Goal: Contribute content: Add original content to the website for others to see

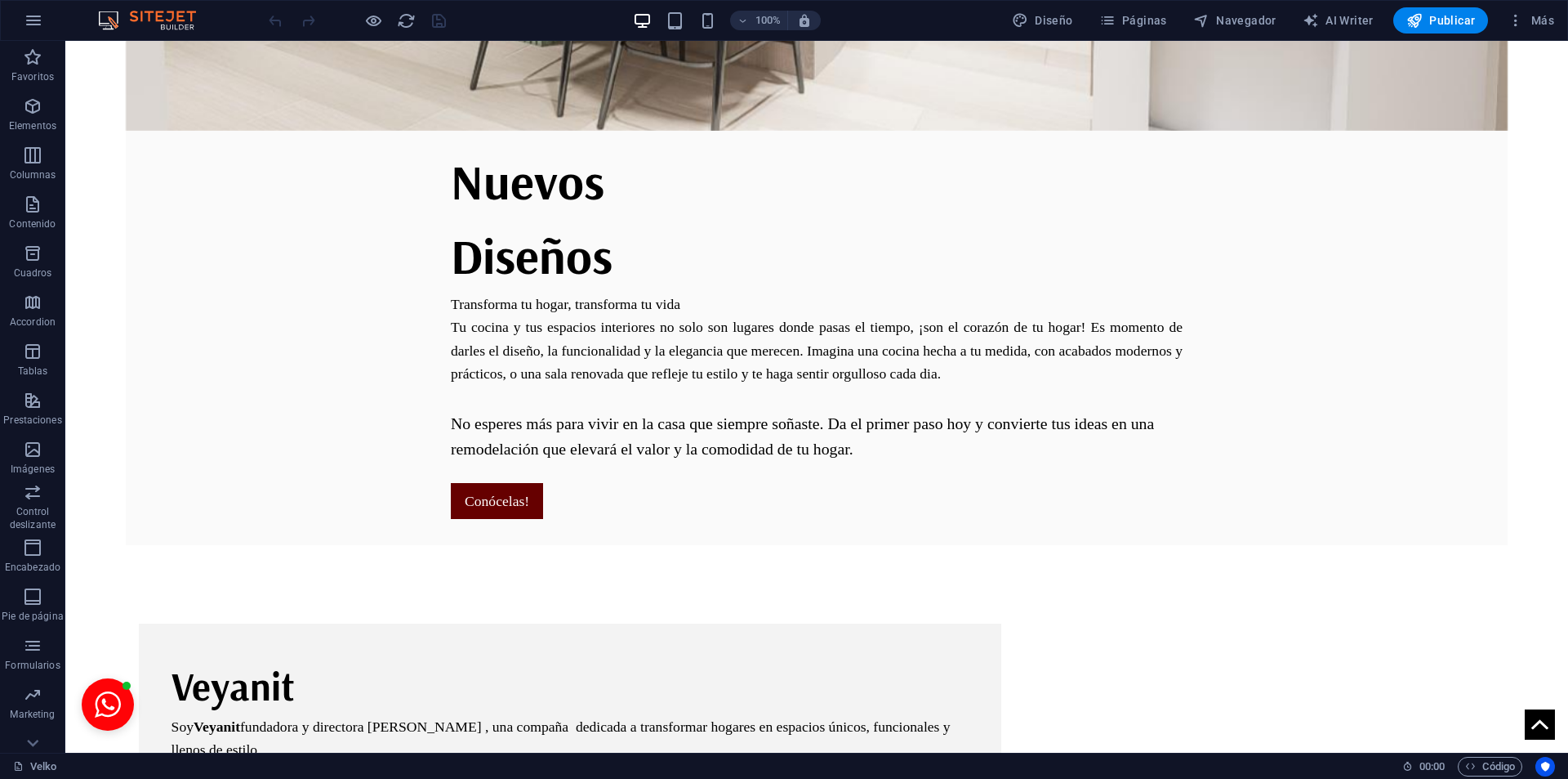
scroll to position [1466, 0]
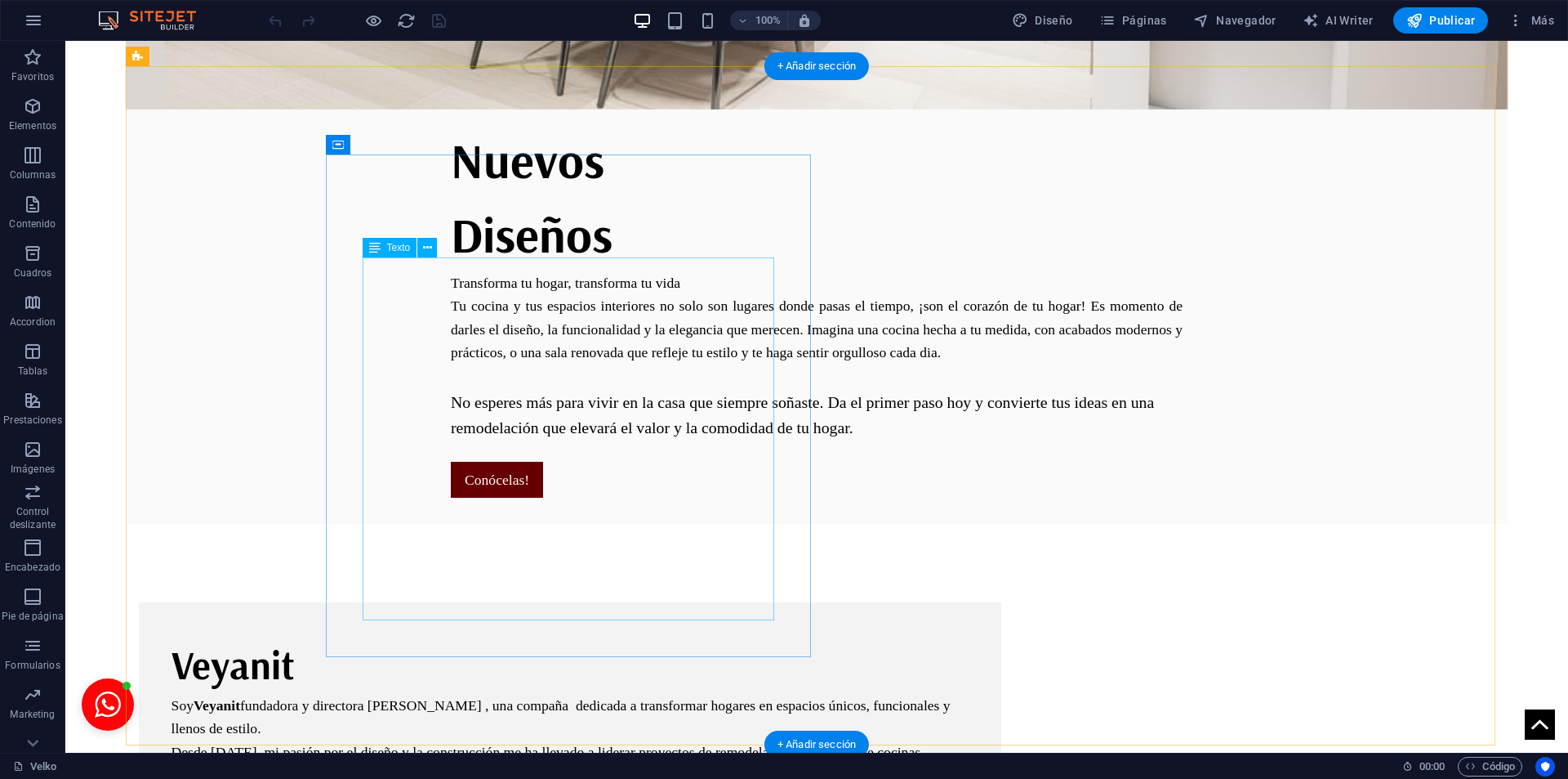
click at [728, 693] on div "[PERSON_NAME] fundadora y directora [PERSON_NAME] , una compaña dedicada a tran…" at bounding box center [570, 774] width 797 height 161
click at [726, 693] on div "[PERSON_NAME] fundadora y directora [PERSON_NAME] , una compaña dedicada a tran…" at bounding box center [570, 774] width 797 height 161
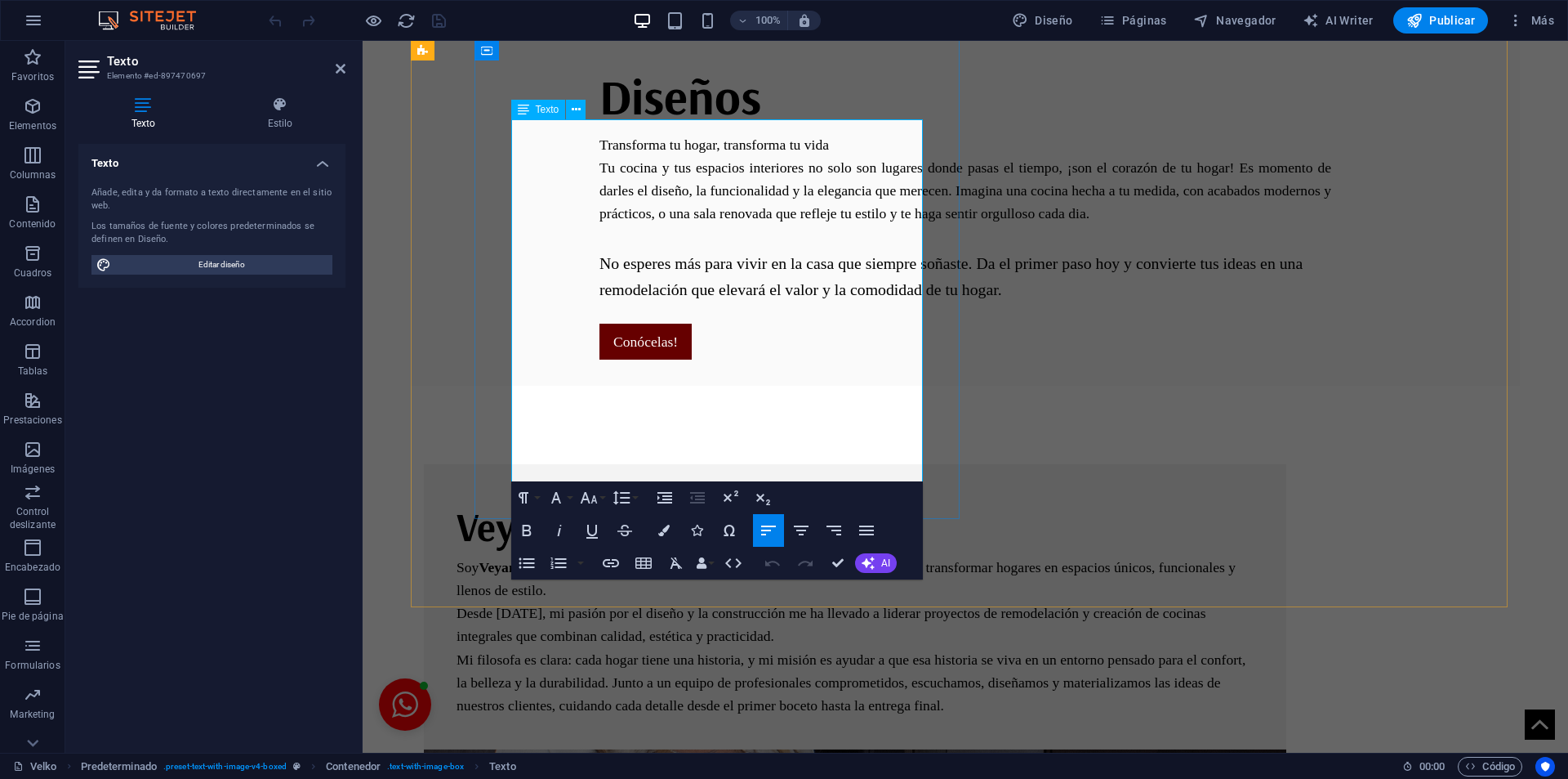
click at [871, 648] on p "Mi filosofa es clara: cada hogar tiene una historia, y mi misión es ayudar a qu…" at bounding box center [855, 682] width 797 height 69
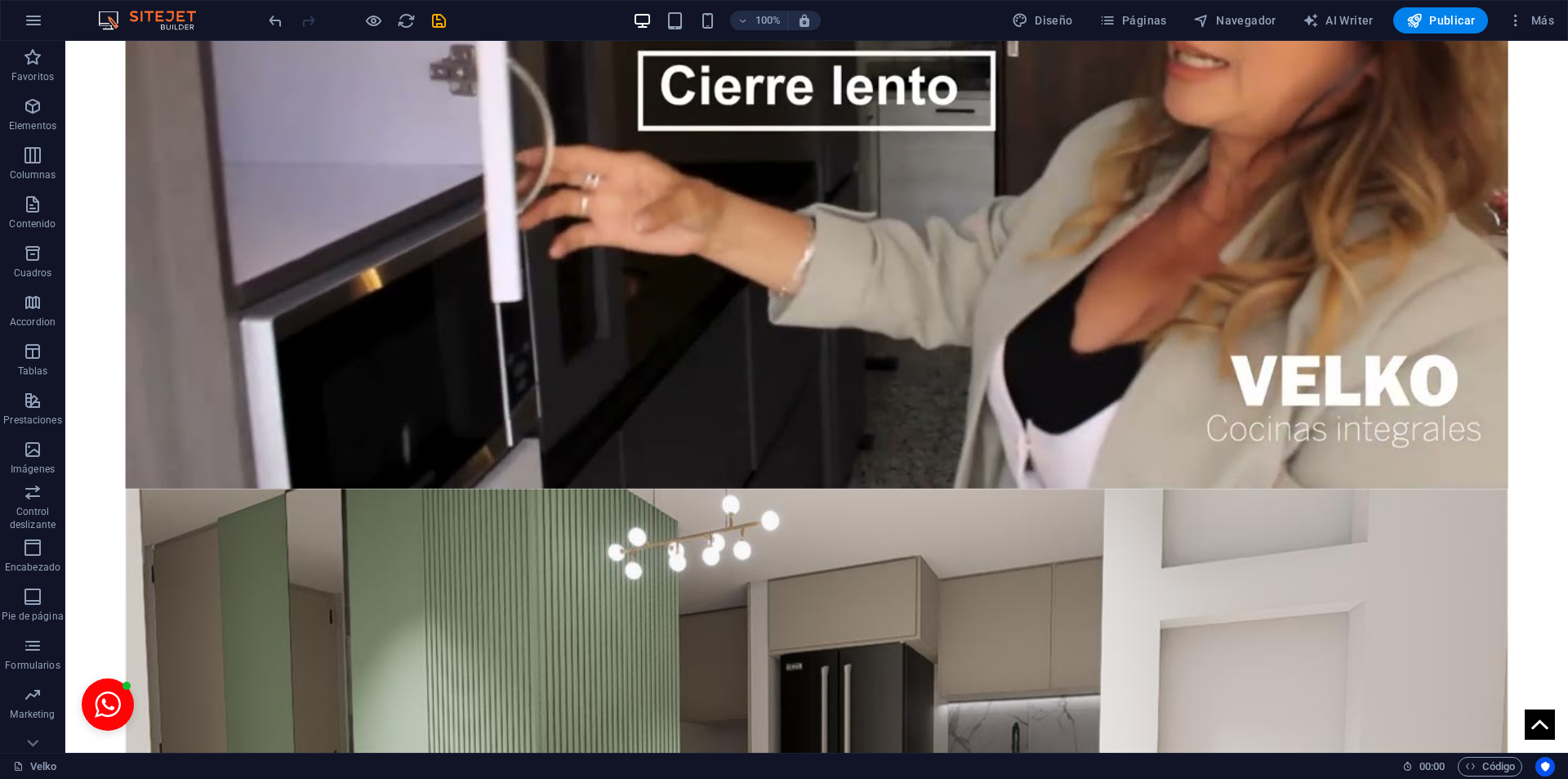
scroll to position [409, 0]
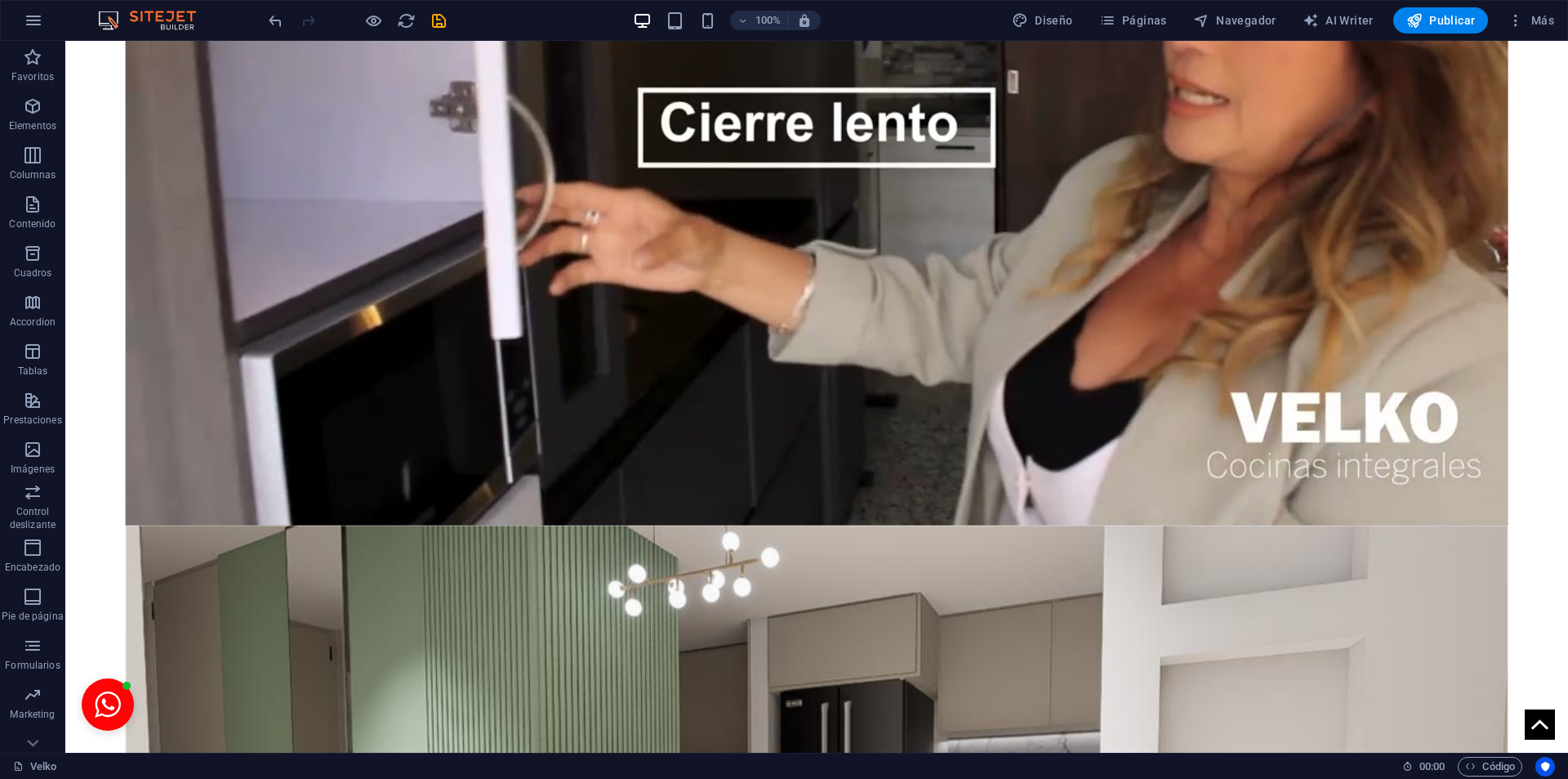
click at [439, 17] on icon "save" at bounding box center [439, 20] width 18 height 18
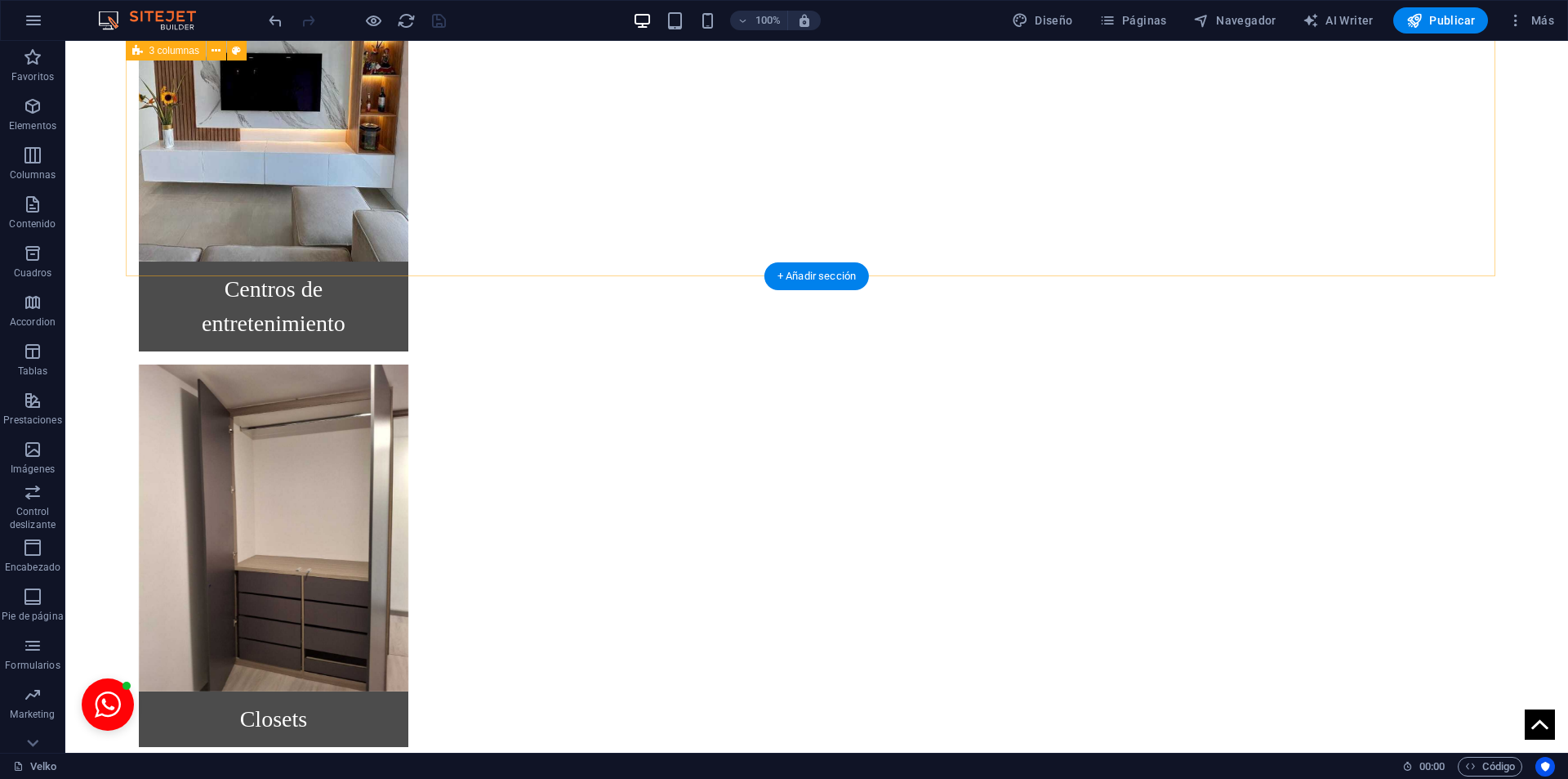
scroll to position [344, 0]
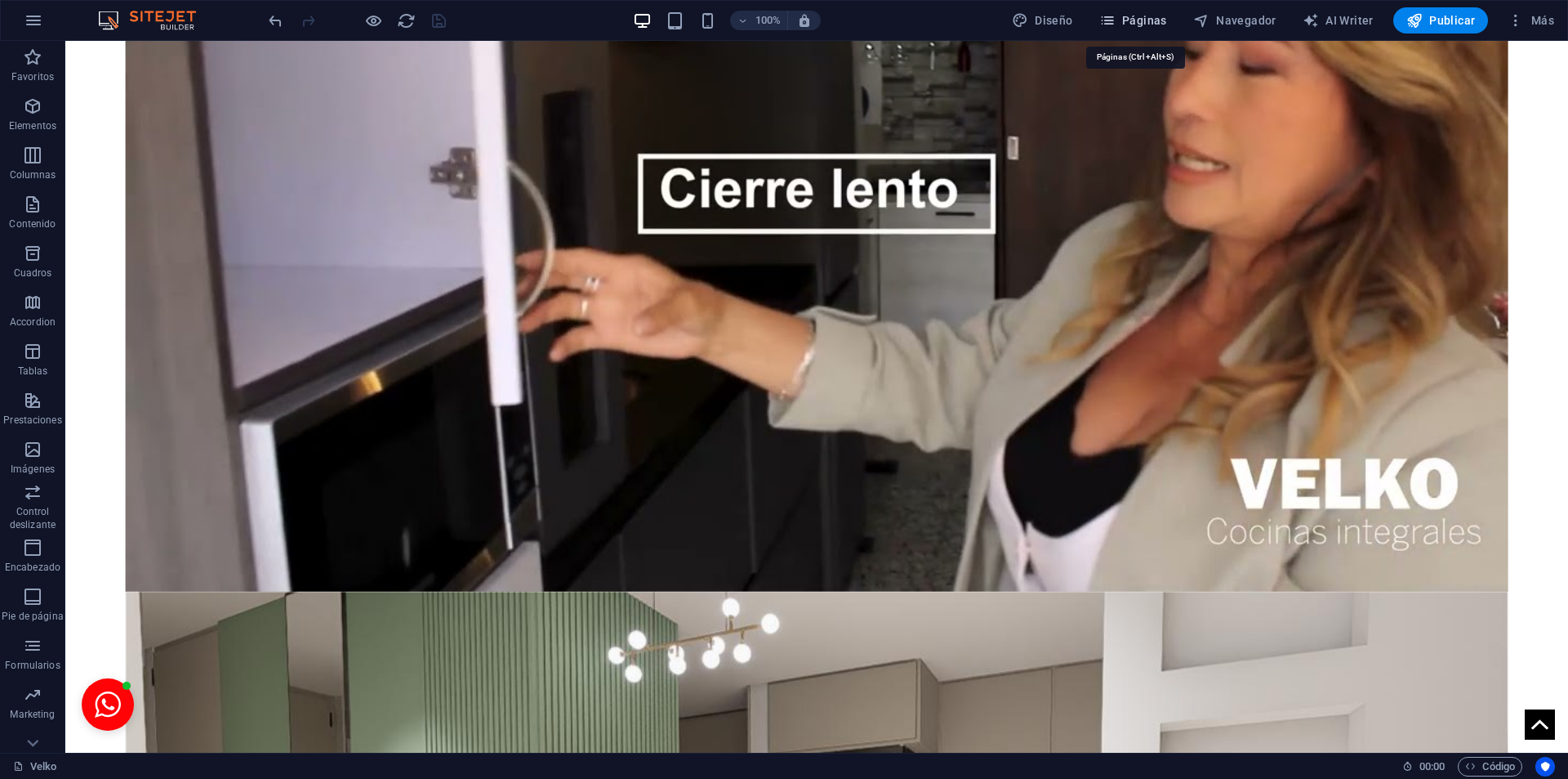
click at [1167, 24] on span "Páginas" at bounding box center [1134, 20] width 68 height 17
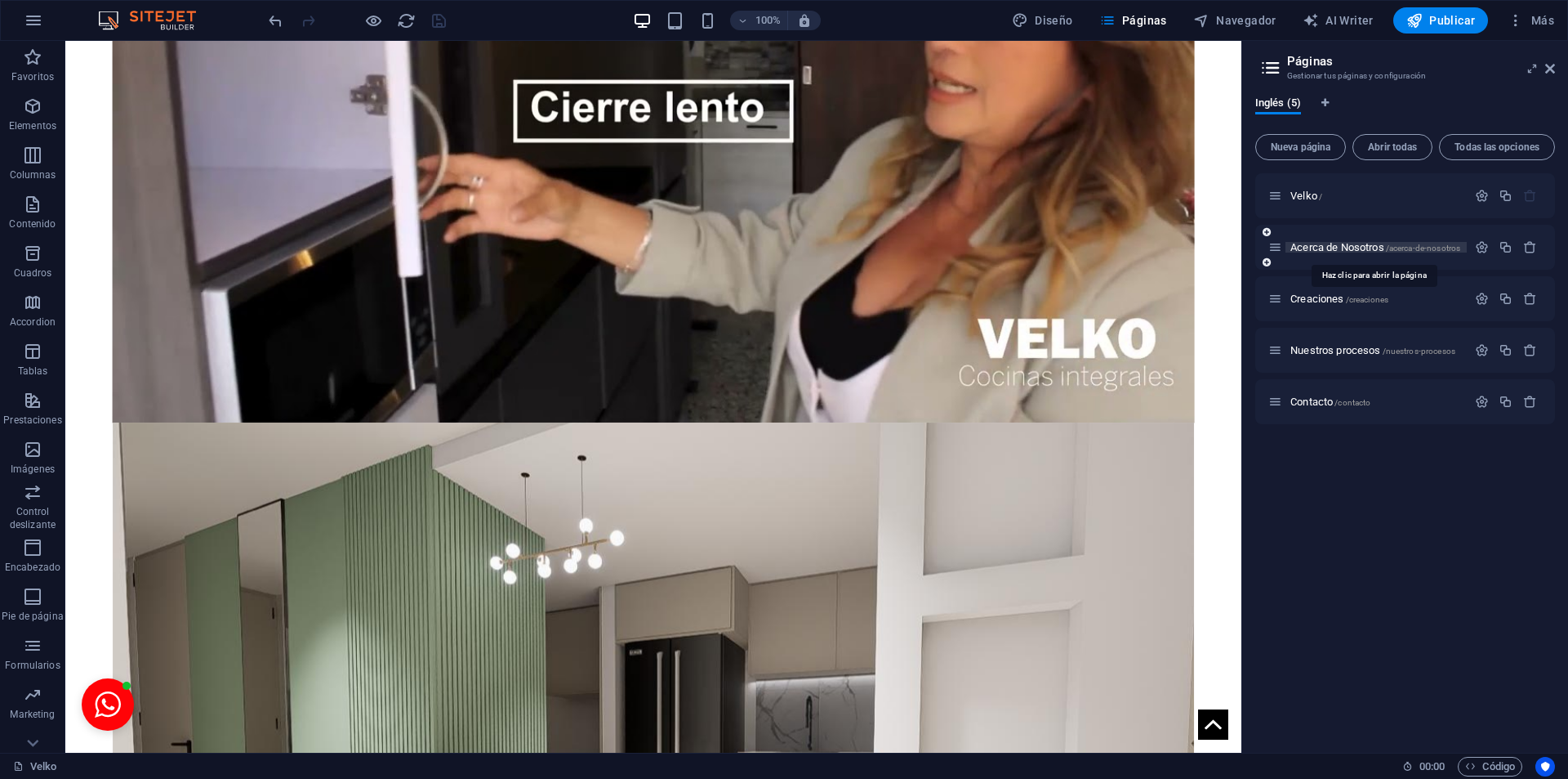
click at [1332, 251] on span "Acerca de Nosotros /acerca-de-nosotros" at bounding box center [1376, 247] width 170 height 12
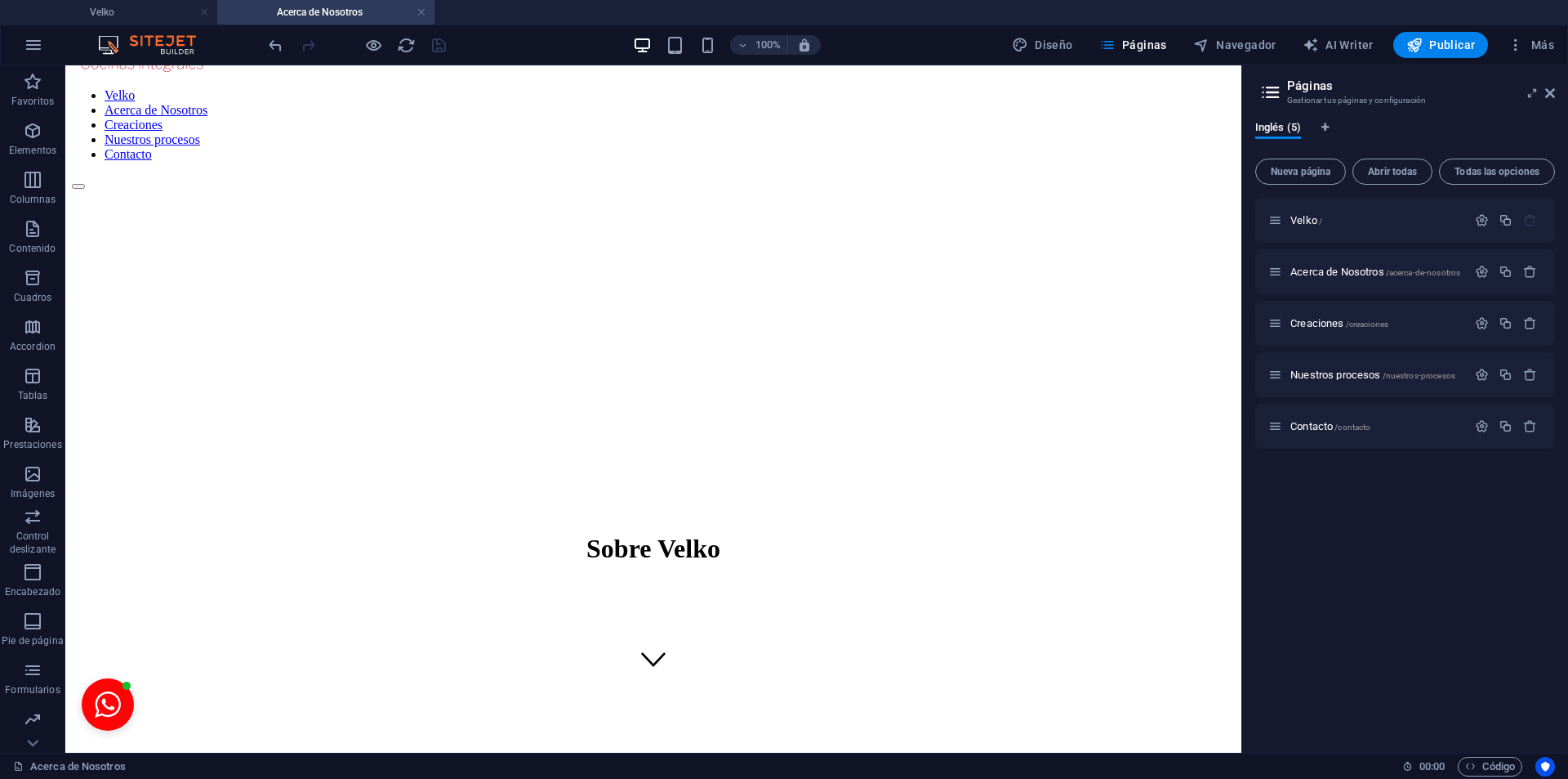
scroll to position [0, 0]
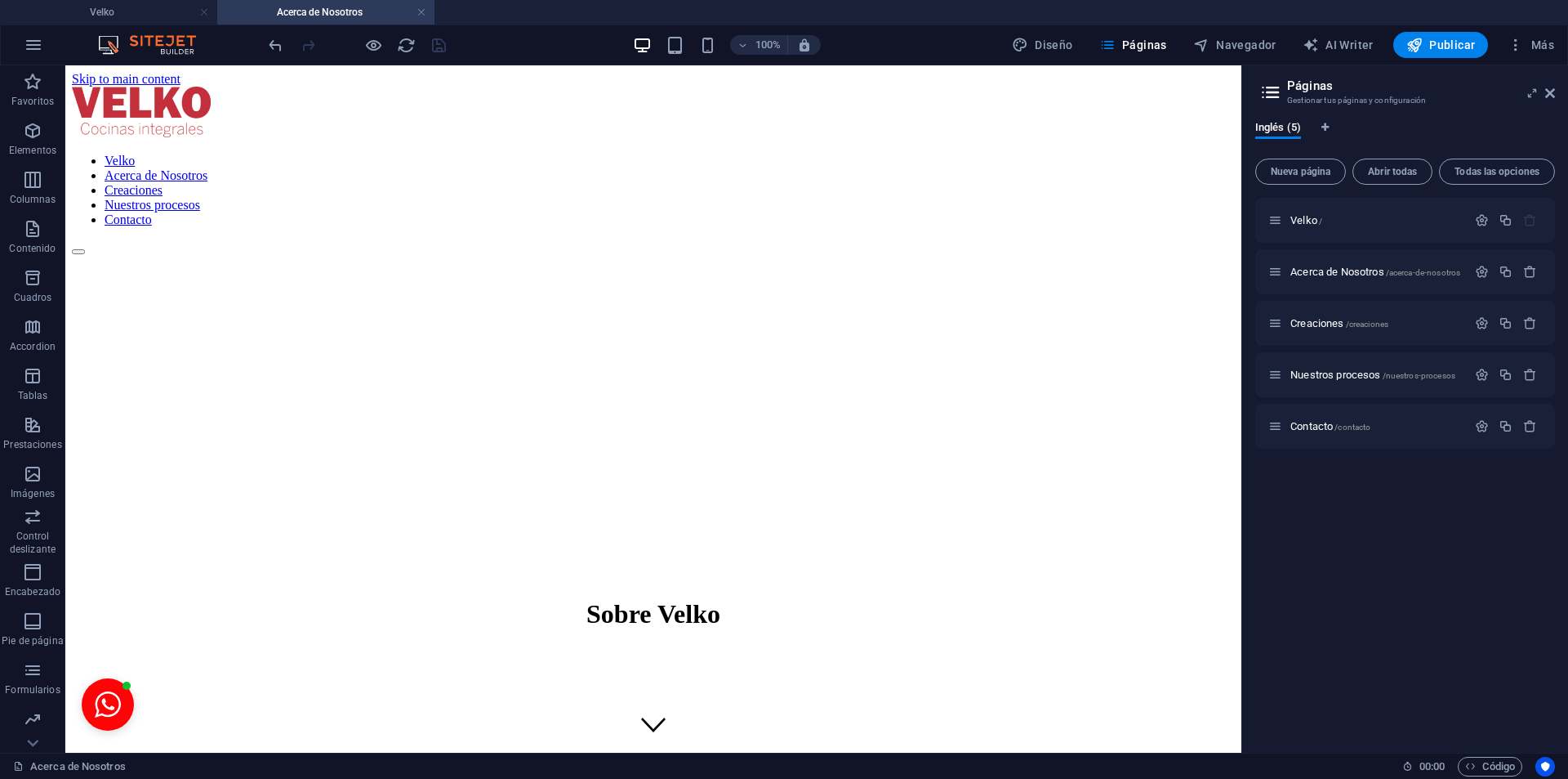
drag, startPoint x: 1237, startPoint y: 506, endPoint x: 1279, endPoint y: 128, distance: 380.3
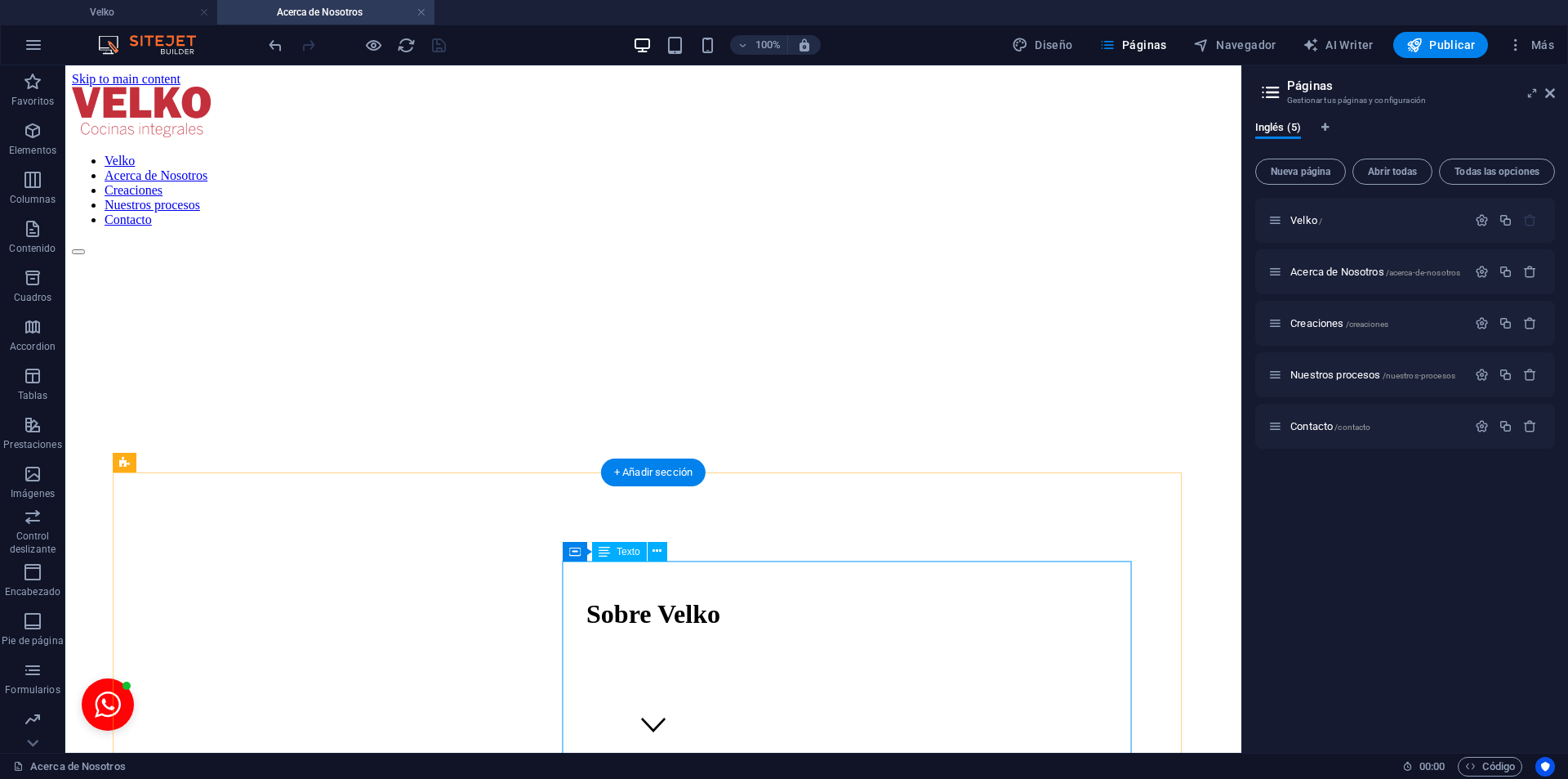
scroll to position [817, 0]
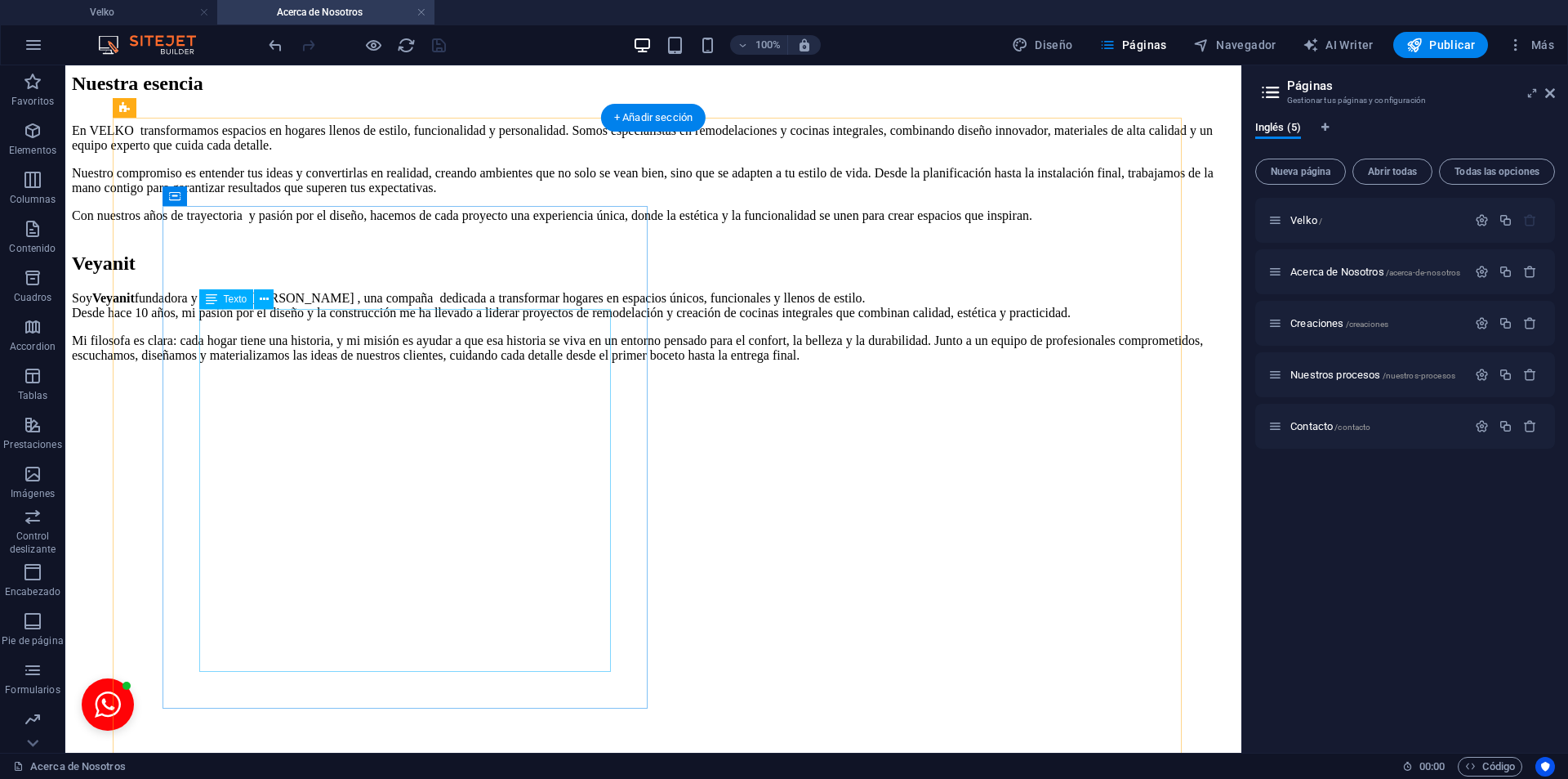
click at [293, 363] on div "[PERSON_NAME] fundadora y directora [PERSON_NAME] , una compaña dedicada a tran…" at bounding box center [653, 327] width 1163 height 72
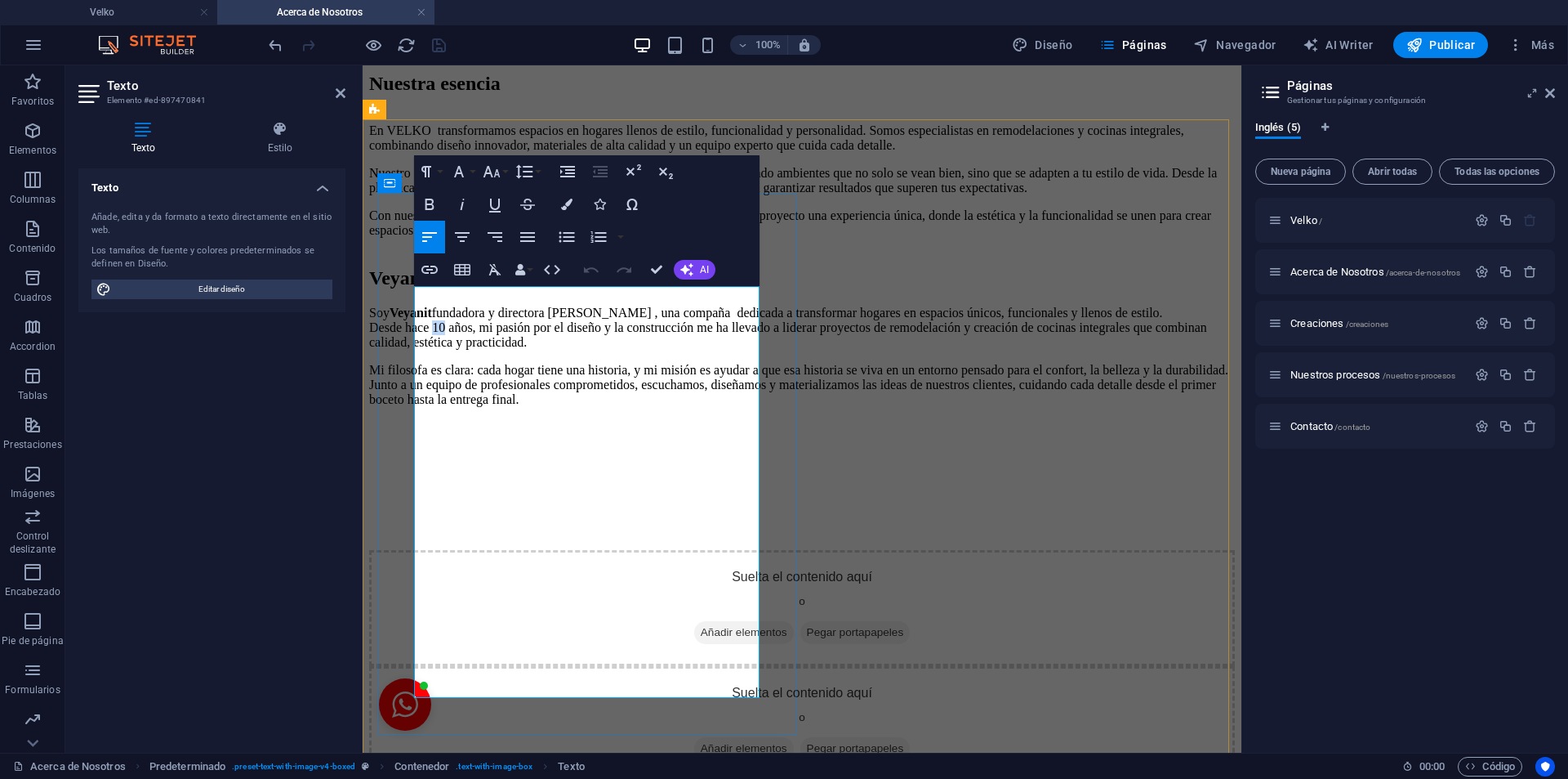
drag, startPoint x: 519, startPoint y: 385, endPoint x: 501, endPoint y: 388, distance: 18.2
click at [501, 350] on p "[PERSON_NAME] fundadora y directora [PERSON_NAME] , una compaña dedicada a tran…" at bounding box center [801, 328] width 866 height 44
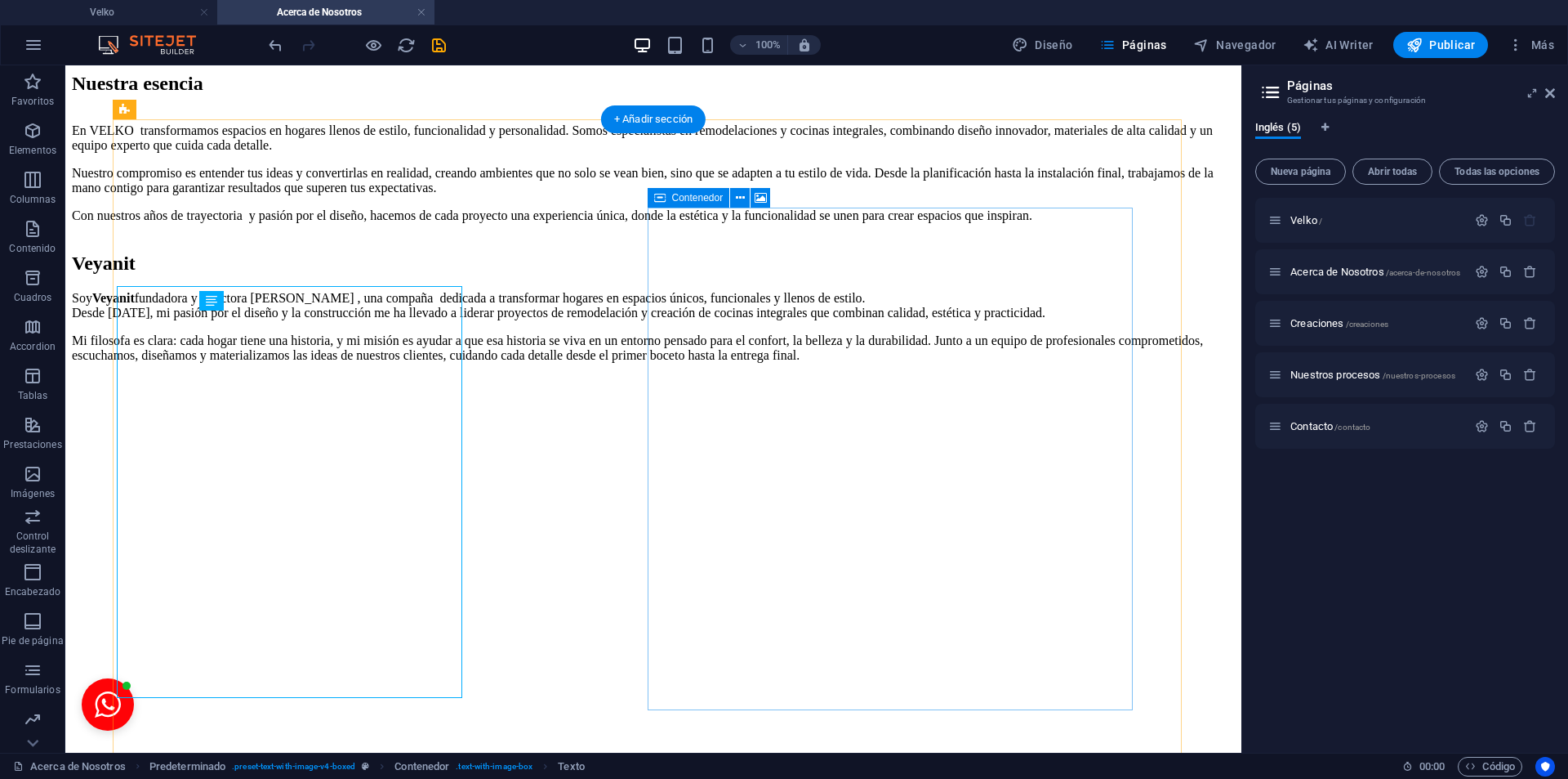
scroll to position [816, 0]
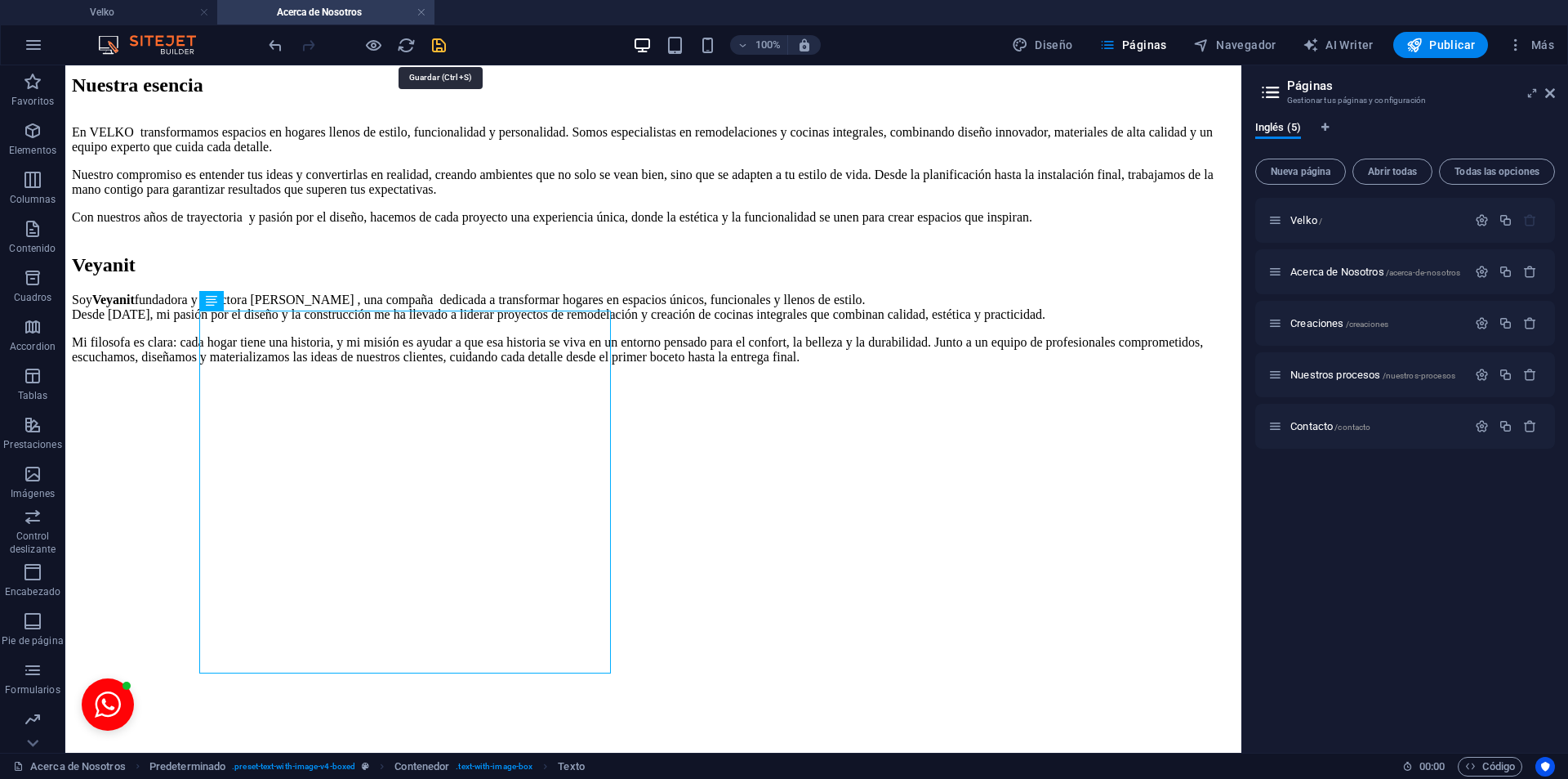
drag, startPoint x: 445, startPoint y: 44, endPoint x: 422, endPoint y: 46, distance: 23.1
click at [445, 44] on icon "save" at bounding box center [439, 45] width 18 height 18
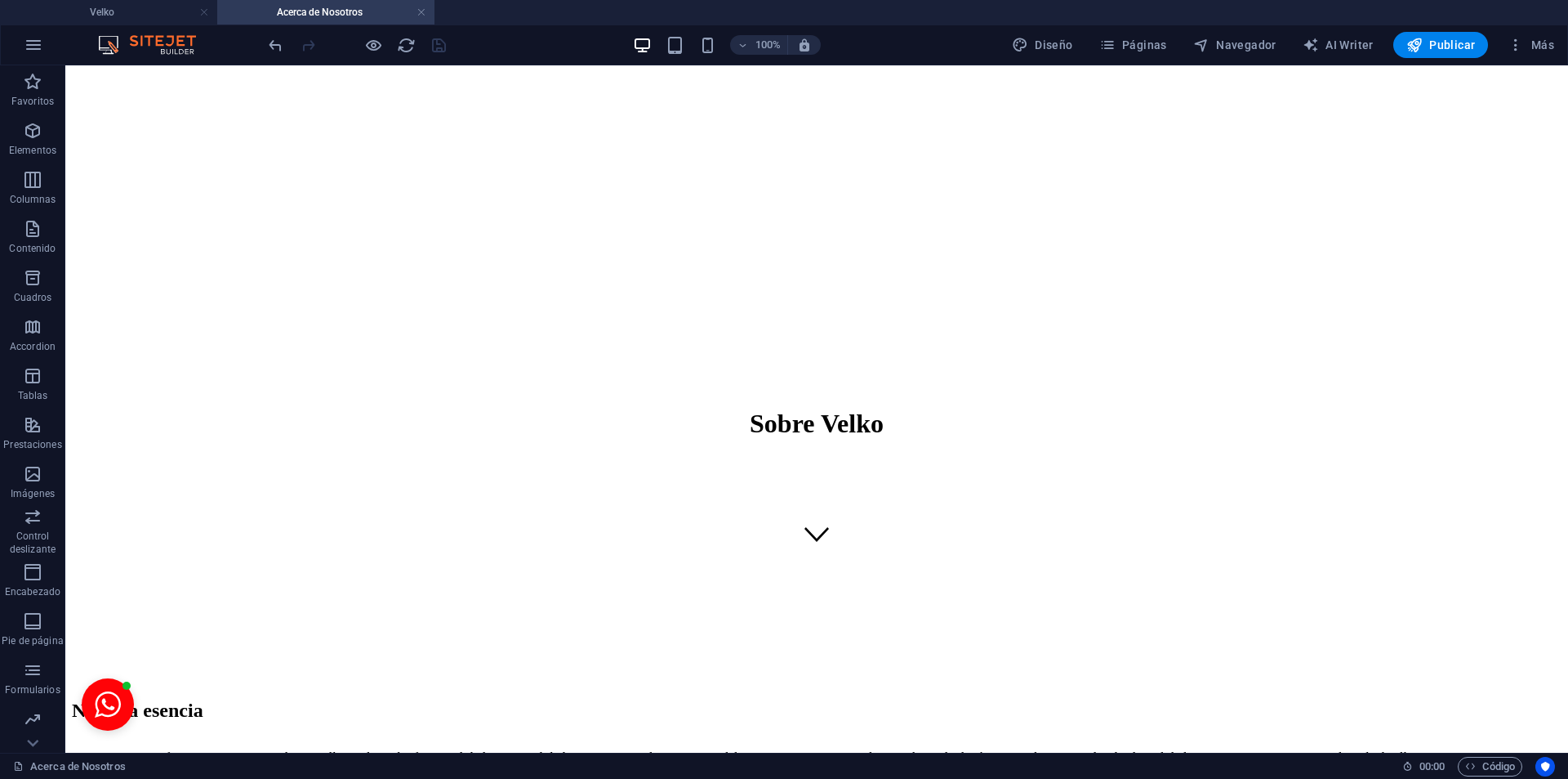
scroll to position [0, 0]
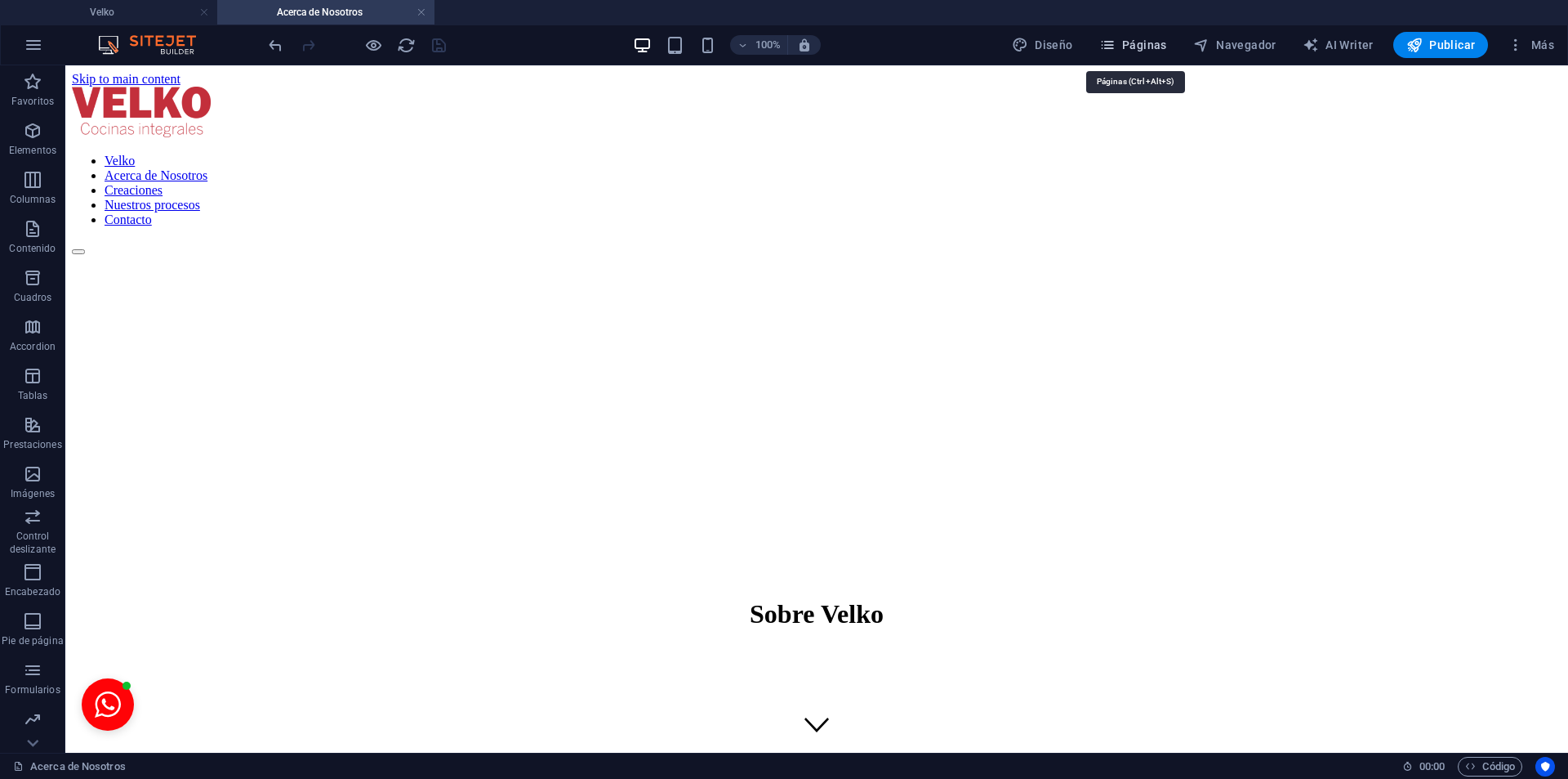
click at [1171, 46] on button "Páginas" at bounding box center [1133, 45] width 81 height 26
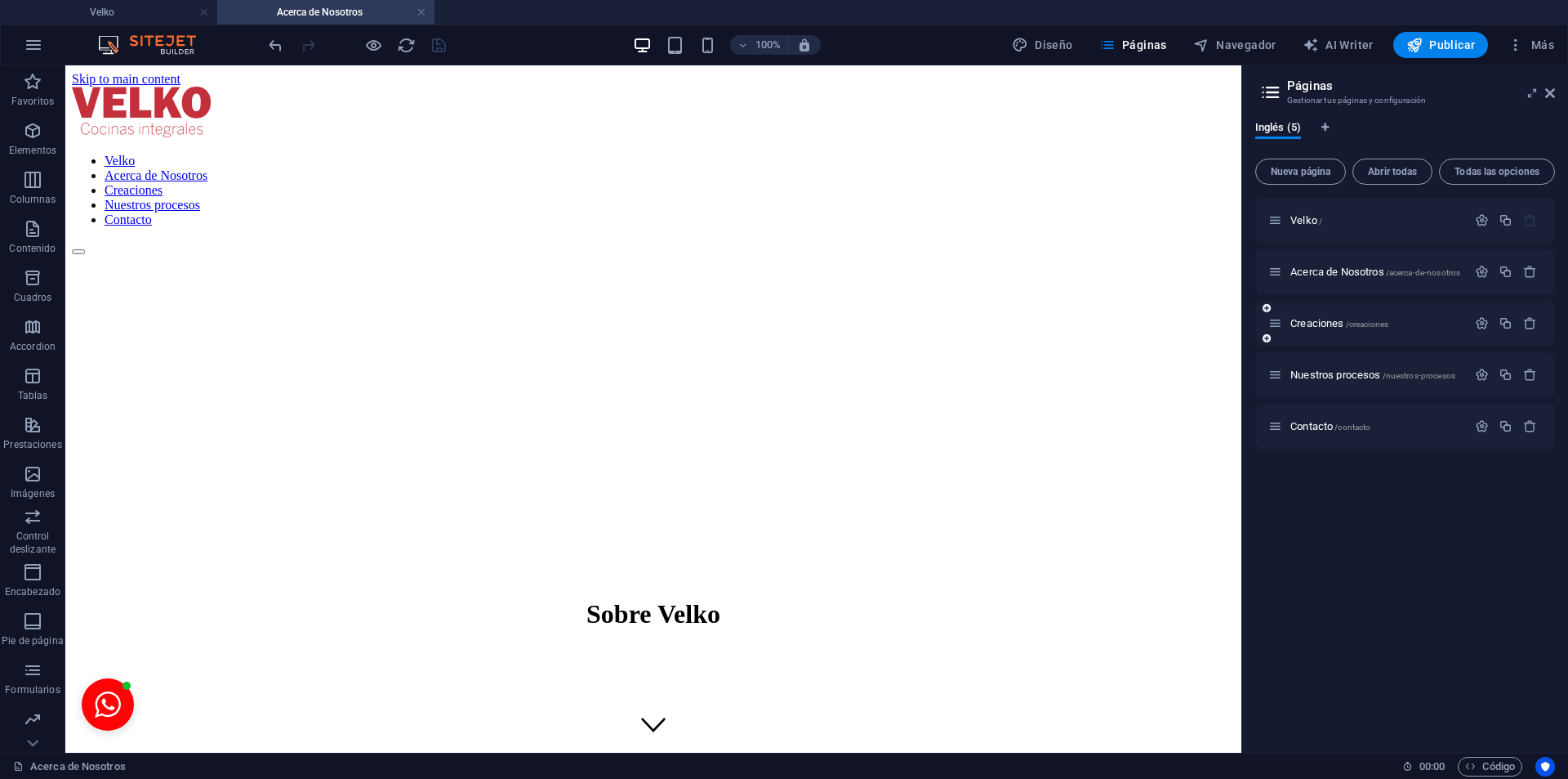
click at [1325, 330] on div "Creaciones /creaciones" at bounding box center [1367, 323] width 198 height 18
click at [1328, 325] on span "Creaciones /creaciones" at bounding box center [1340, 323] width 98 height 12
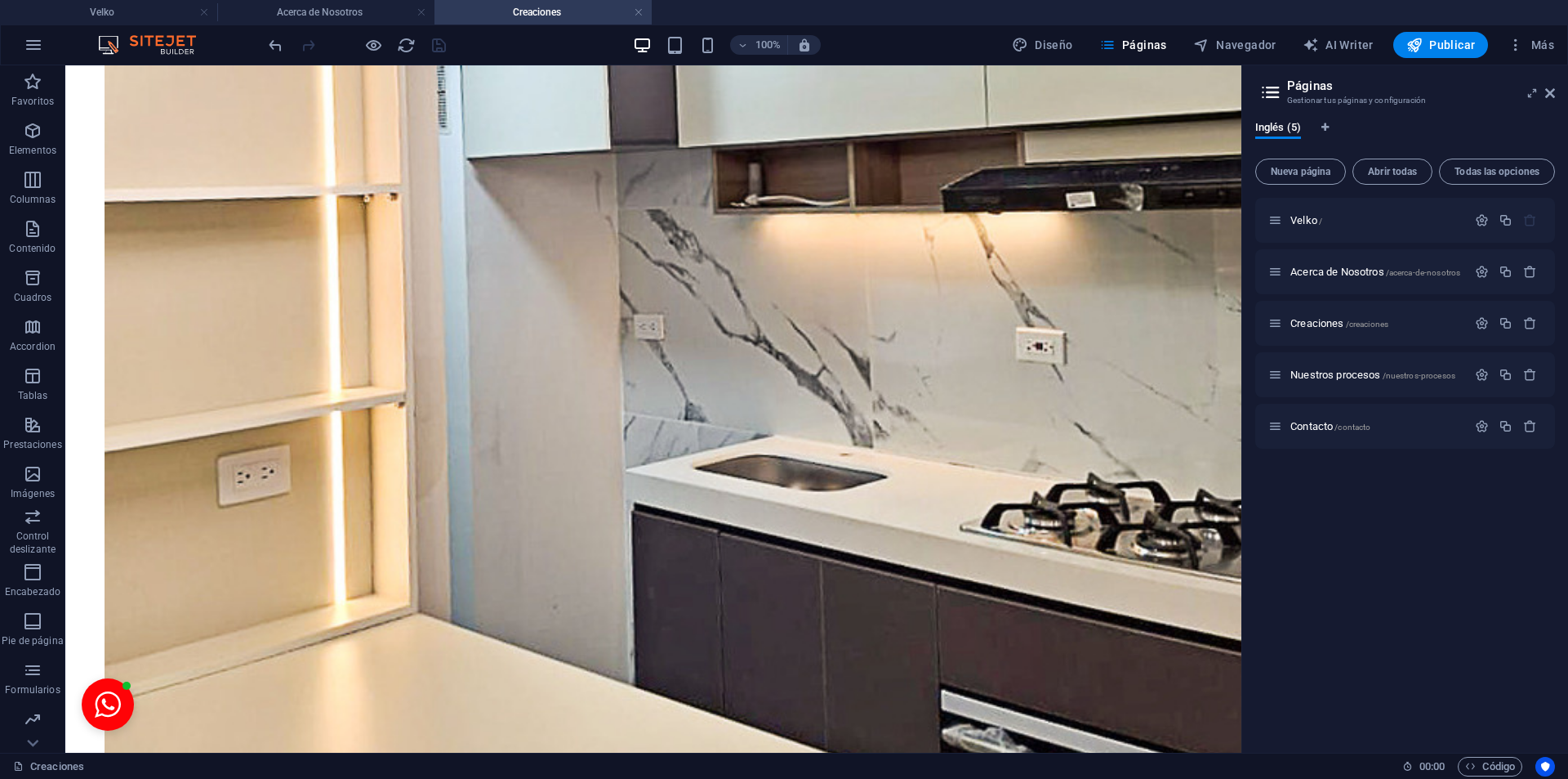
scroll to position [8197, 0]
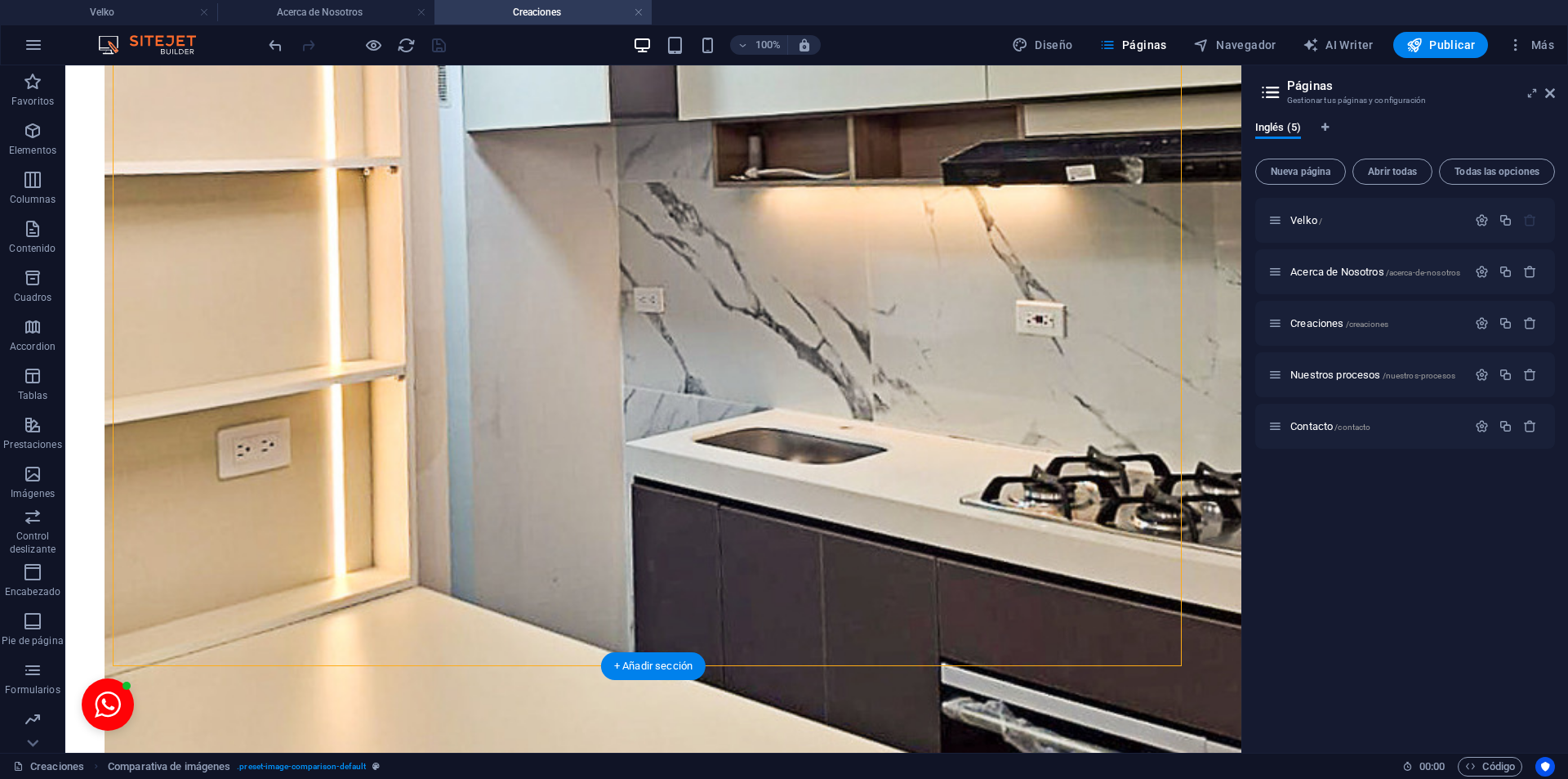
drag, startPoint x: 646, startPoint y: 334, endPoint x: 503, endPoint y: 349, distance: 143.8
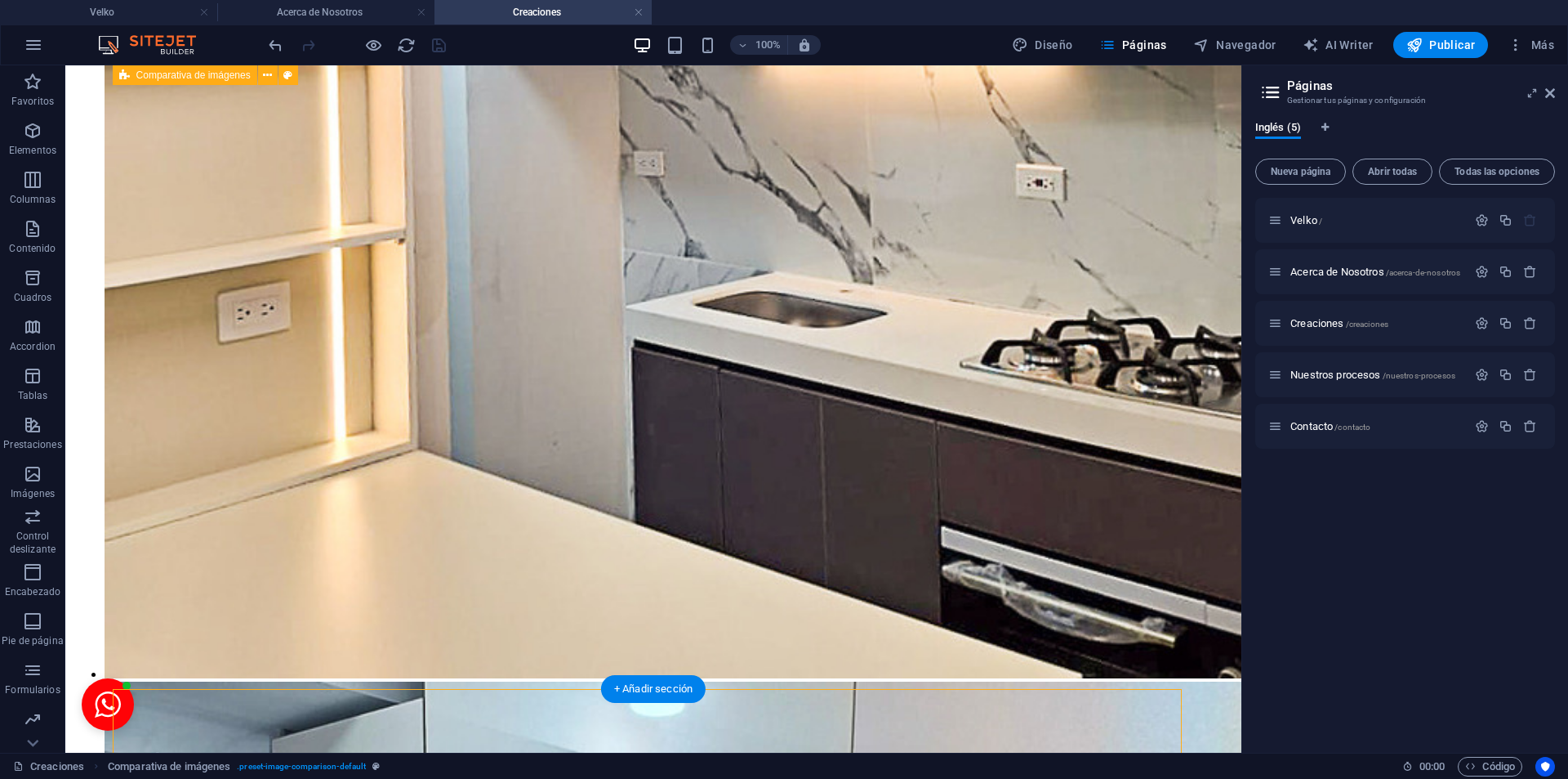
scroll to position [7517, 0]
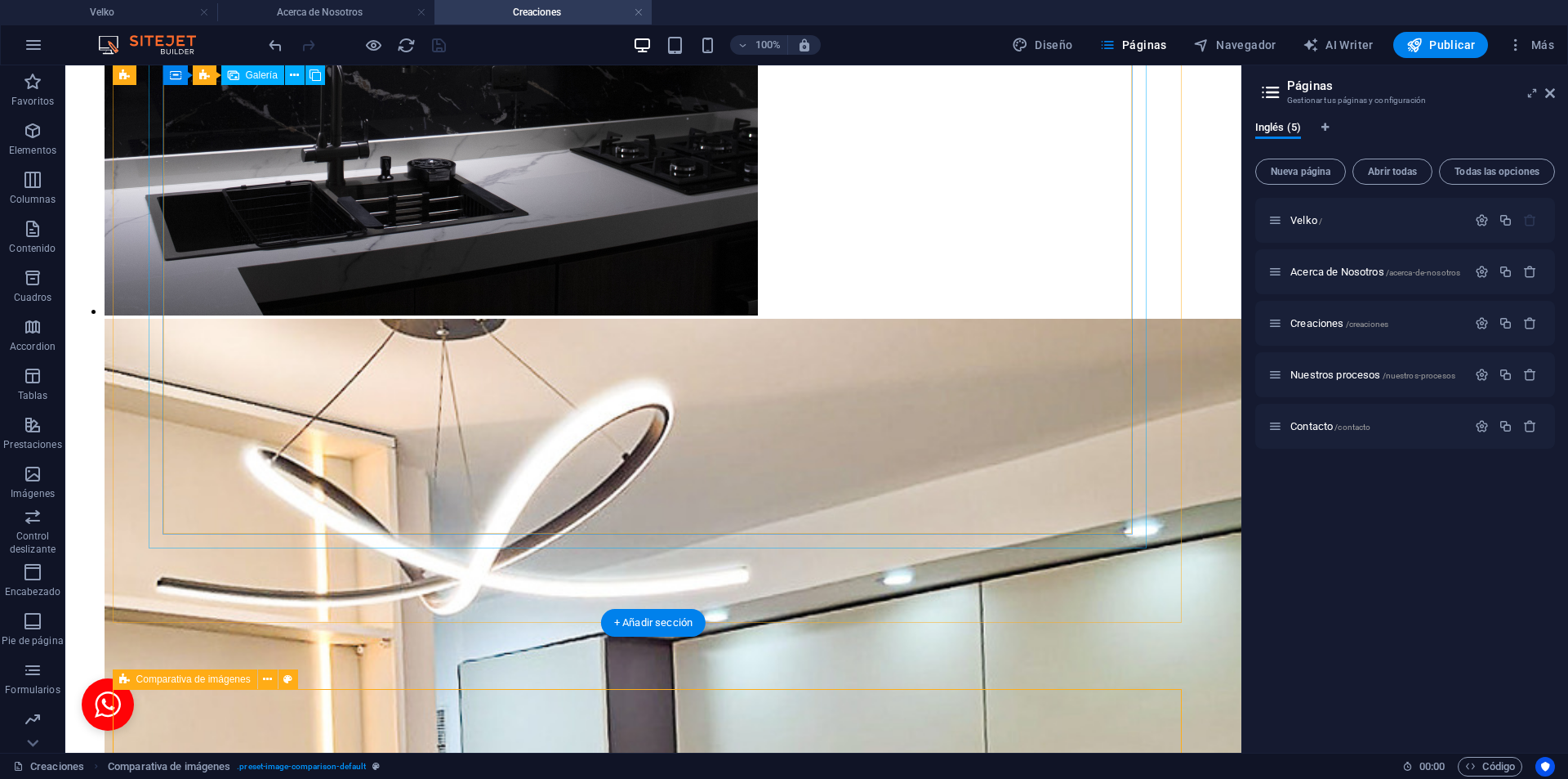
select select "4"
select select "px"
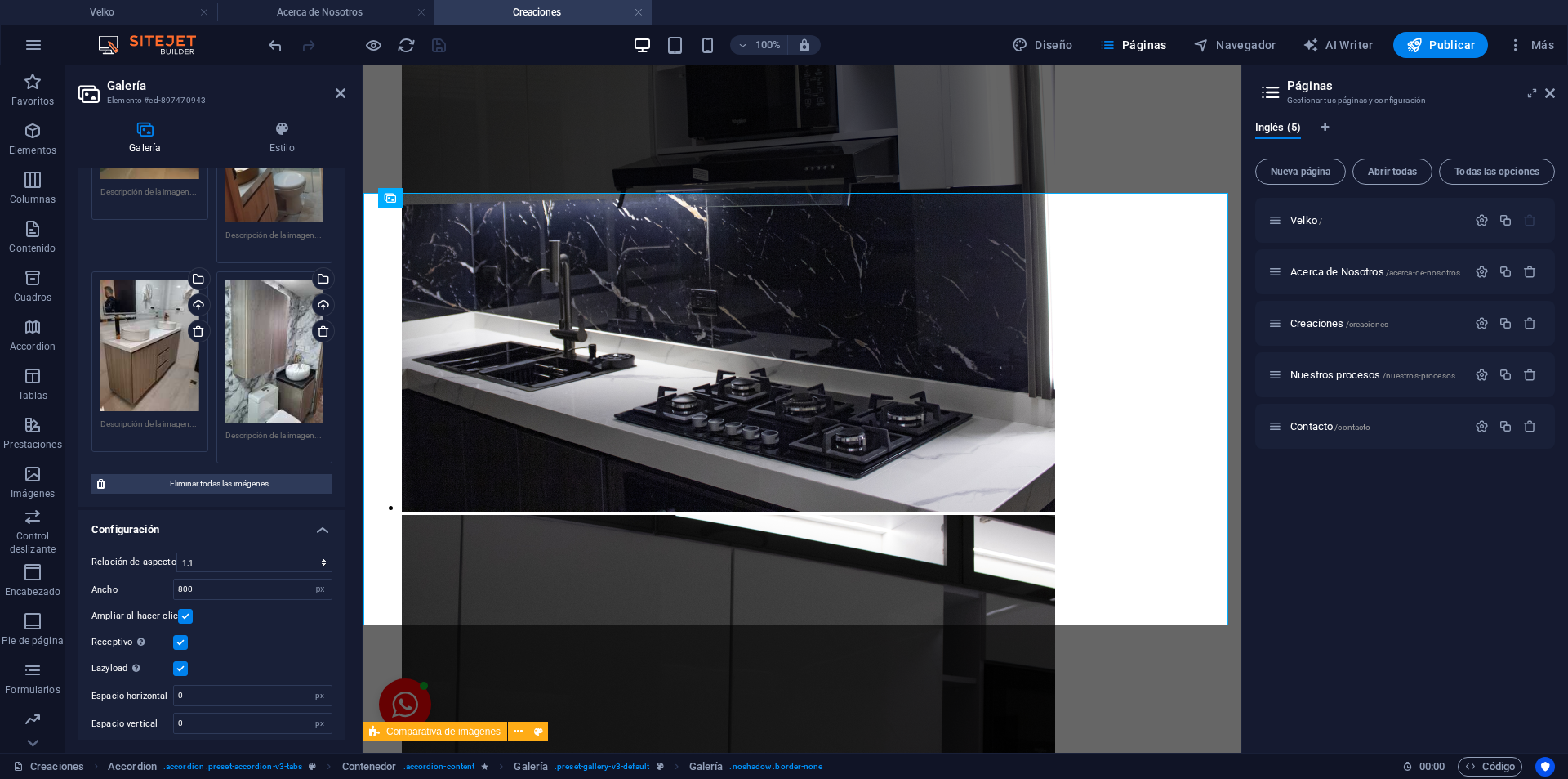
scroll to position [0, 0]
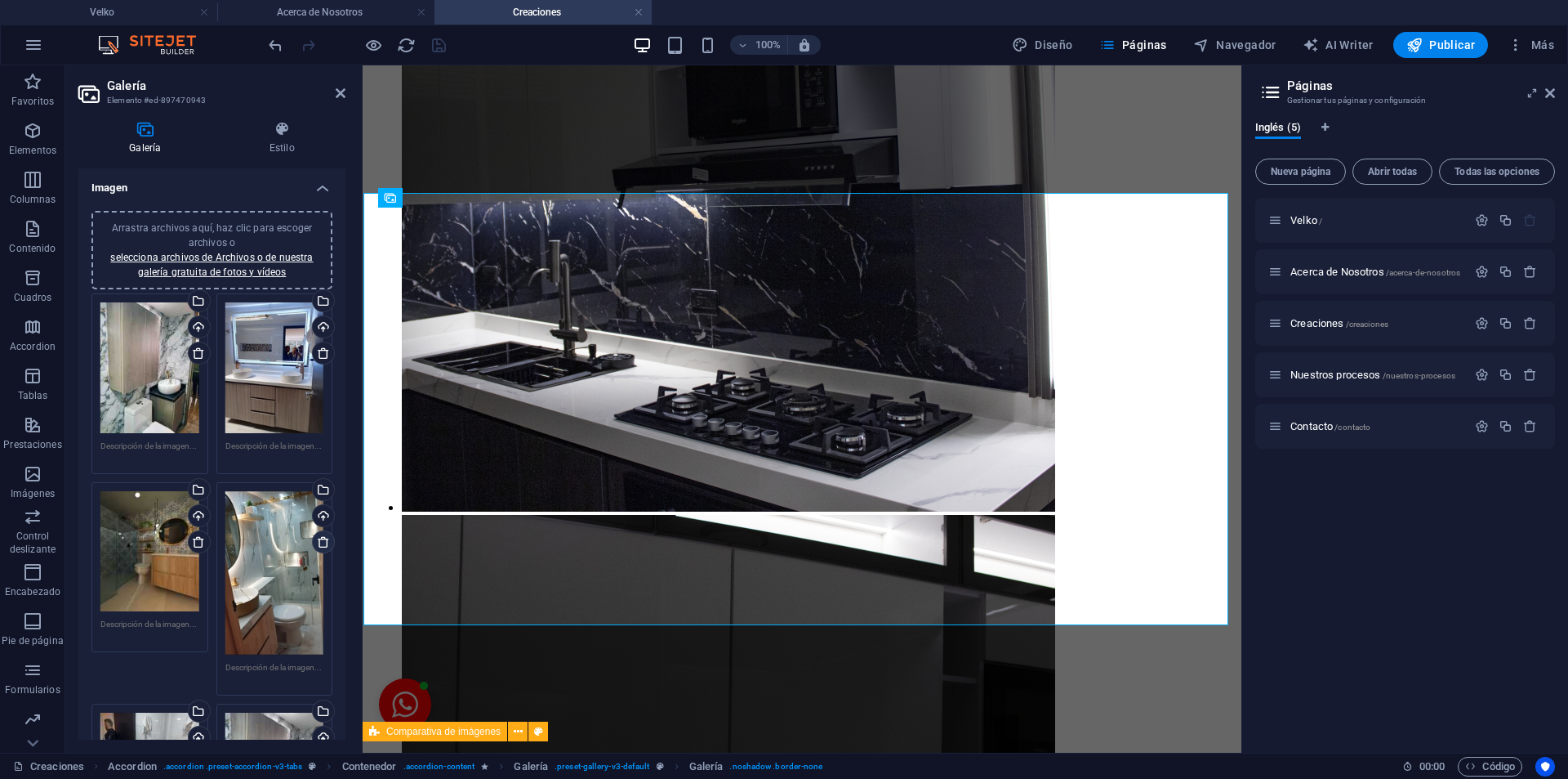
click at [317, 537] on icon at bounding box center [323, 541] width 13 height 13
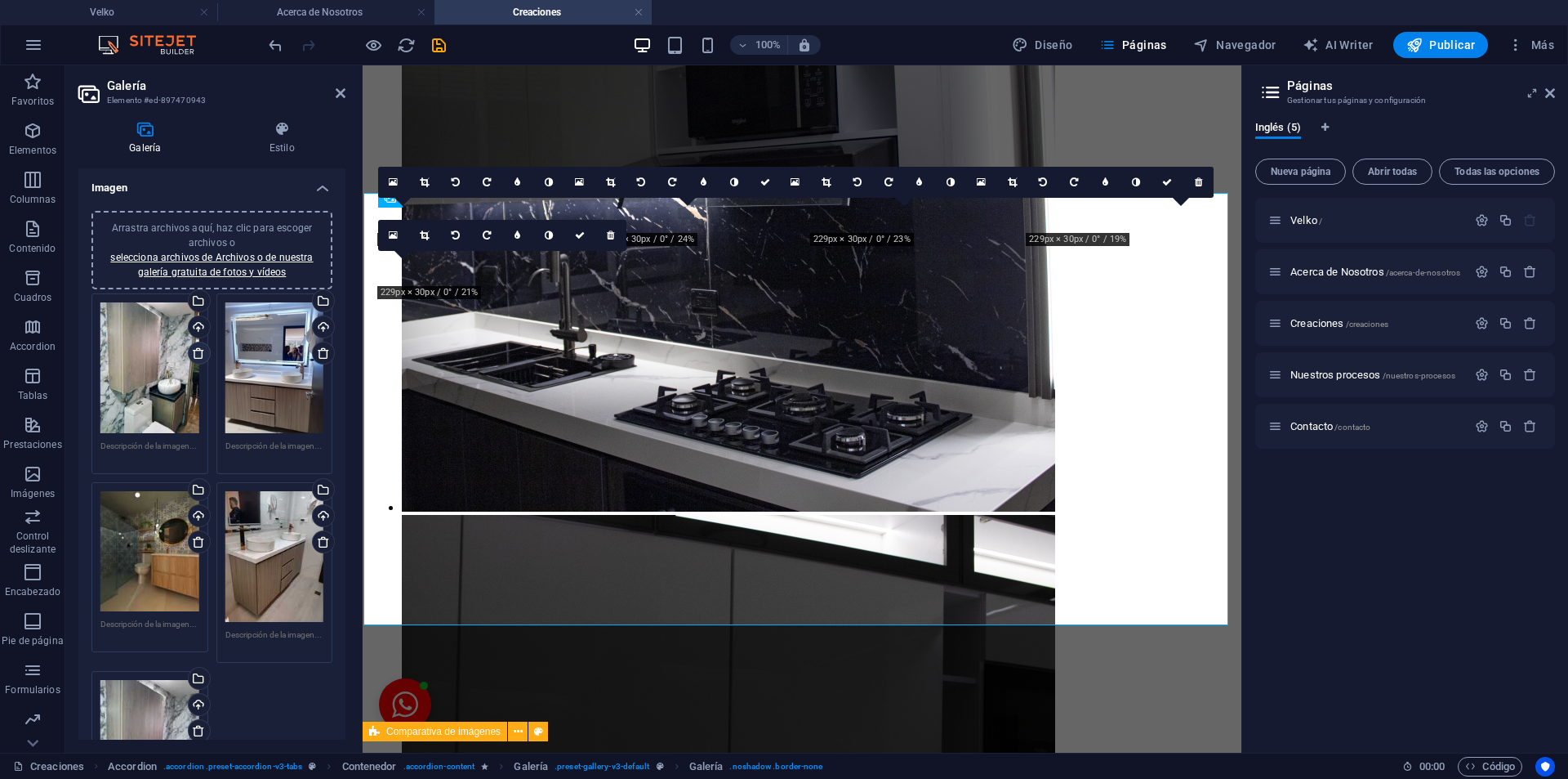
click at [194, 356] on icon at bounding box center [198, 352] width 13 height 13
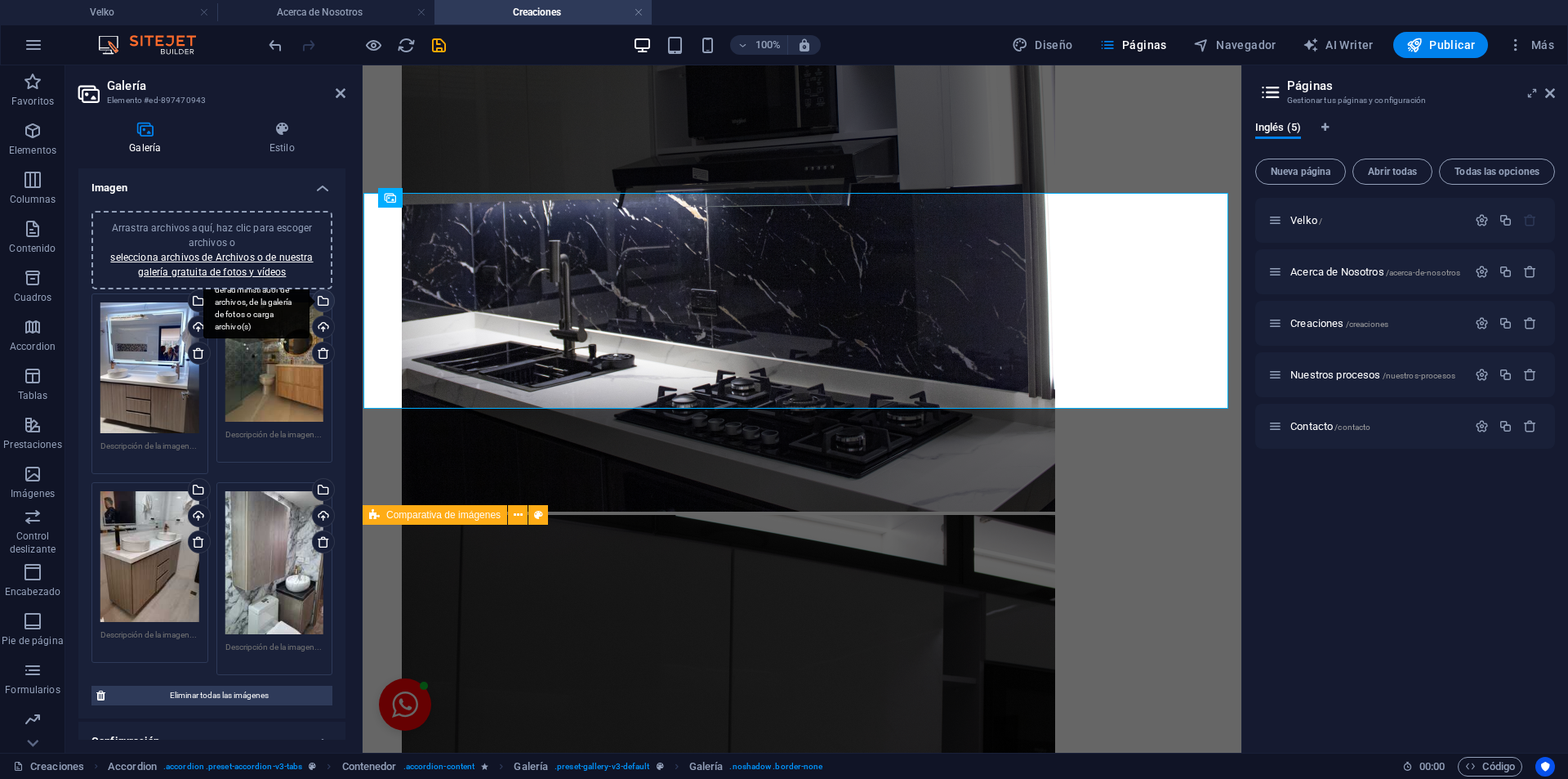
click at [283, 269] on div "Arrastra archivos aquí, haz clic para escoger archivos o selecciona archivos de…" at bounding box center [212, 457] width 267 height 520
click at [286, 261] on link "selecciona archivos de Archivos o de nuestra galería gratuita de fotos y vídeos" at bounding box center [212, 265] width 203 height 26
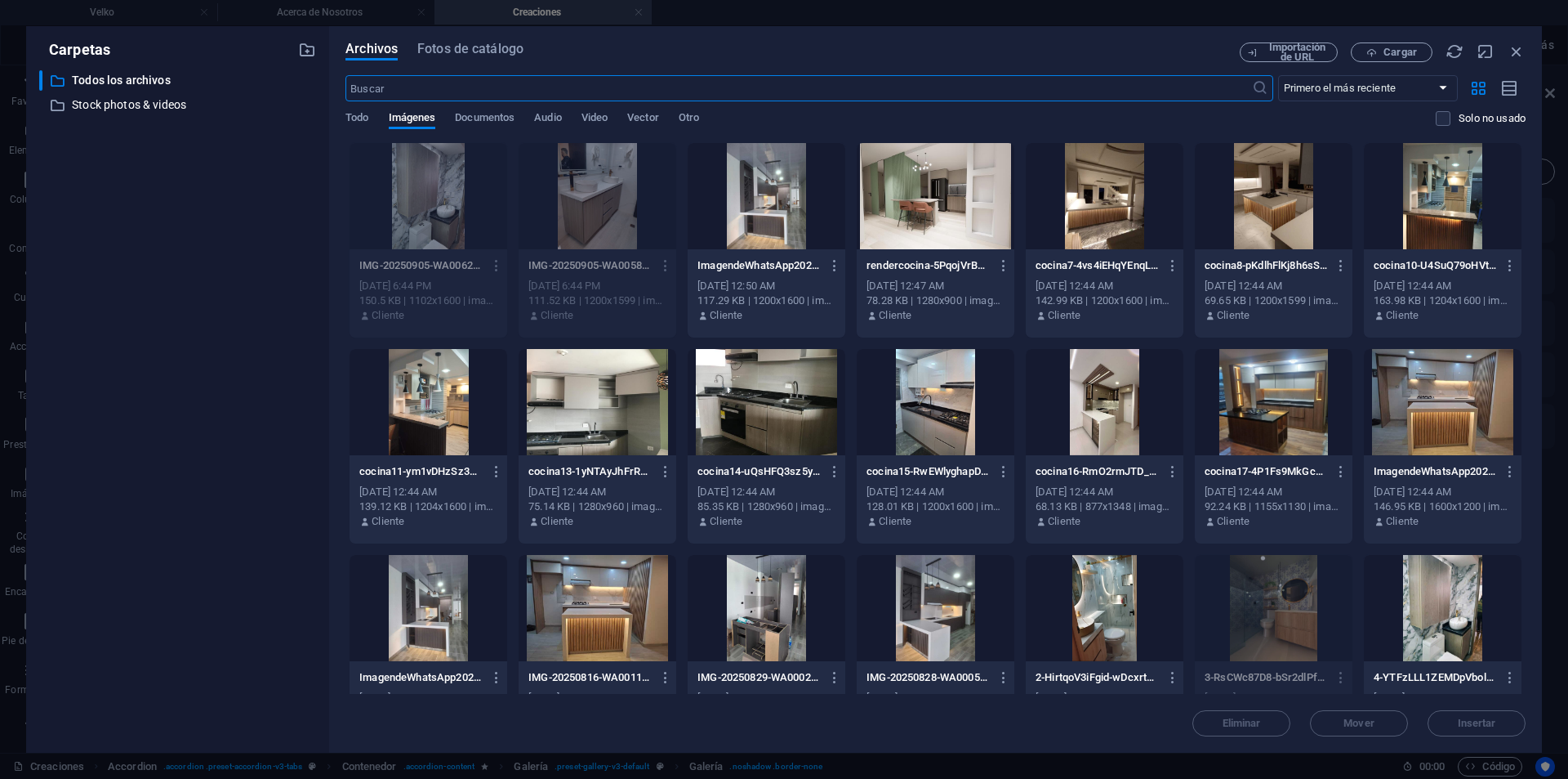
scroll to position [8939, 0]
click at [1398, 56] on span "Cargar" at bounding box center [1400, 52] width 33 height 10
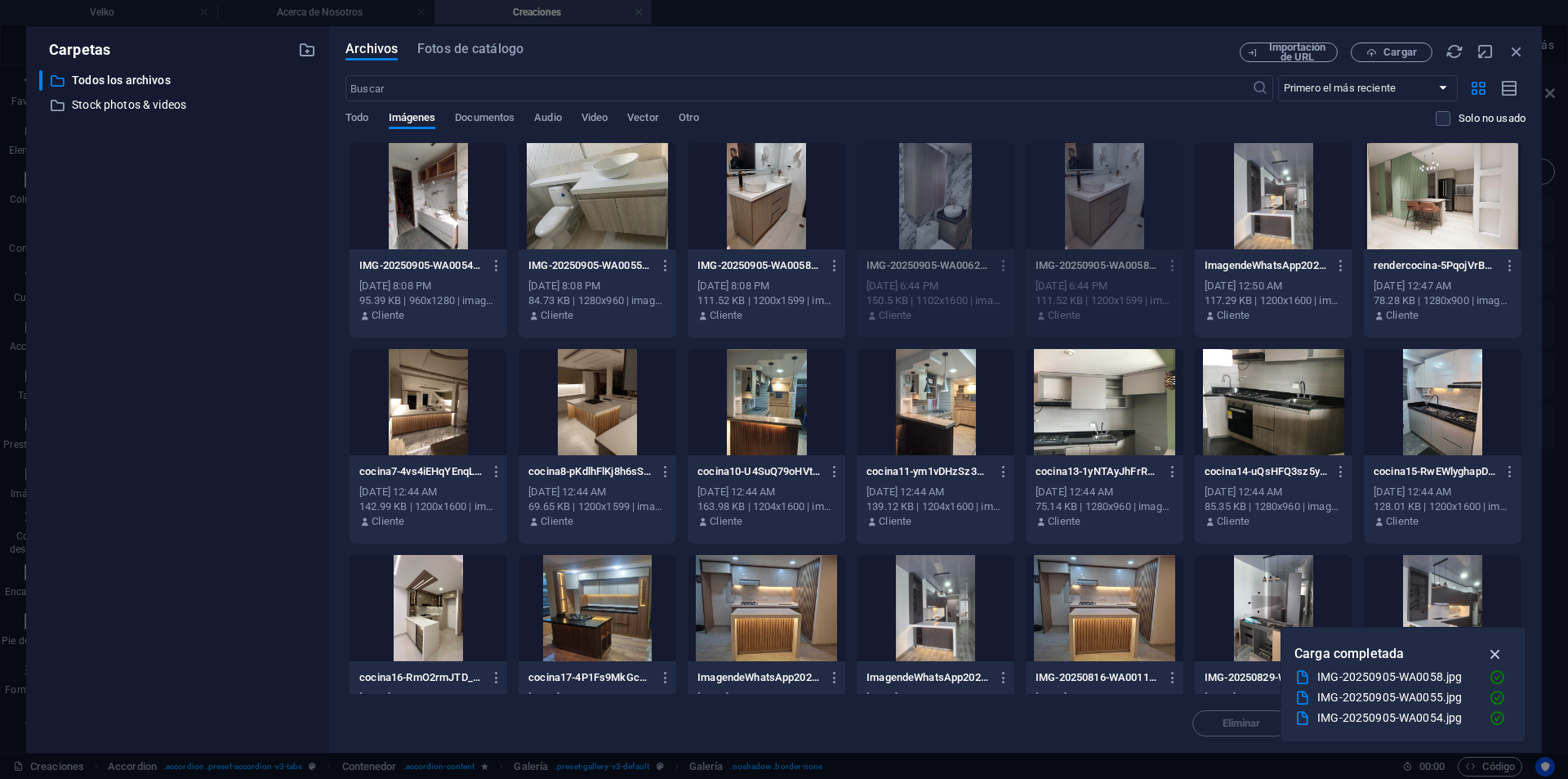
click at [1488, 646] on icon "button" at bounding box center [1495, 653] width 18 height 18
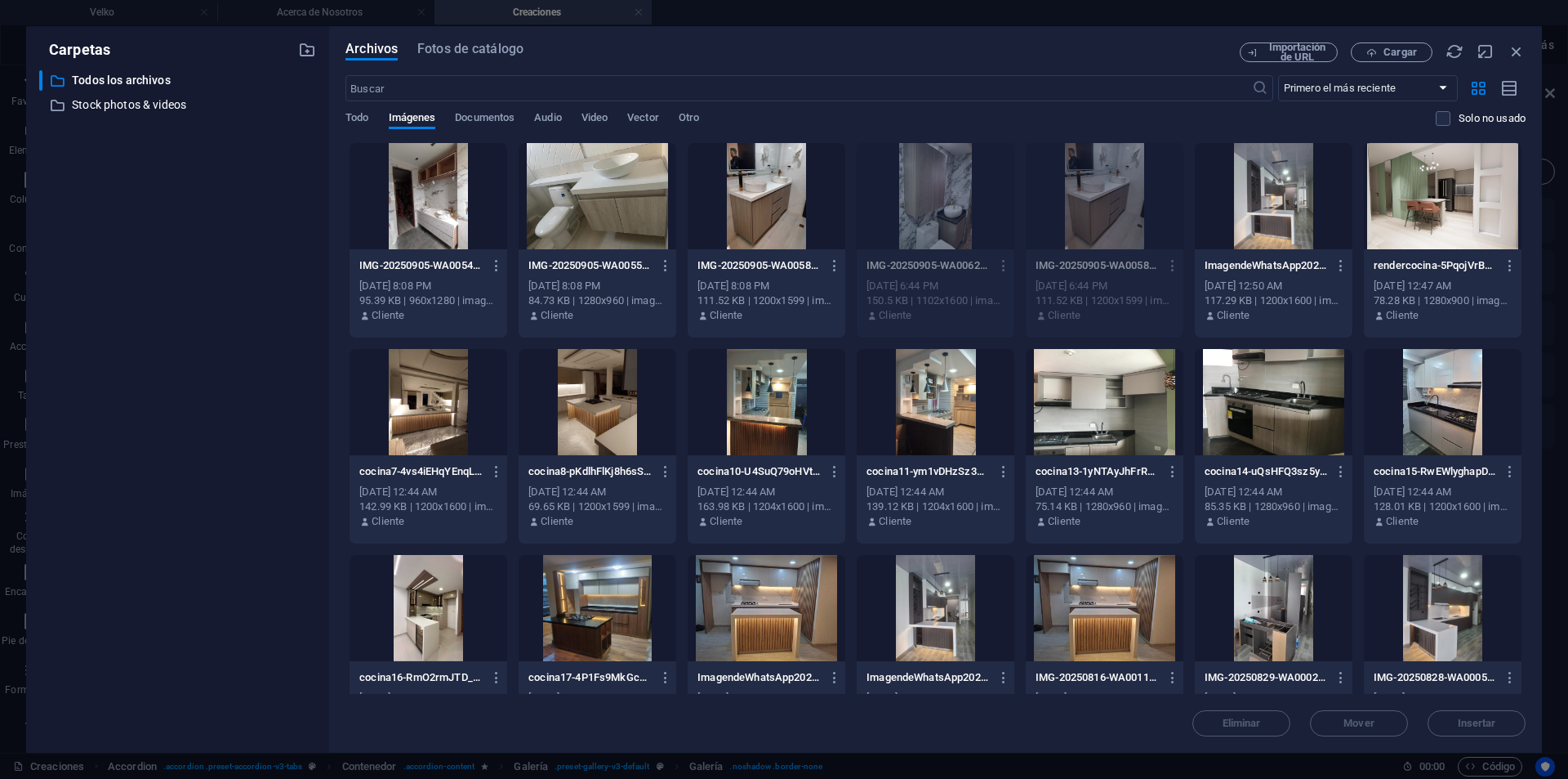
click at [748, 219] on div at bounding box center [767, 196] width 157 height 106
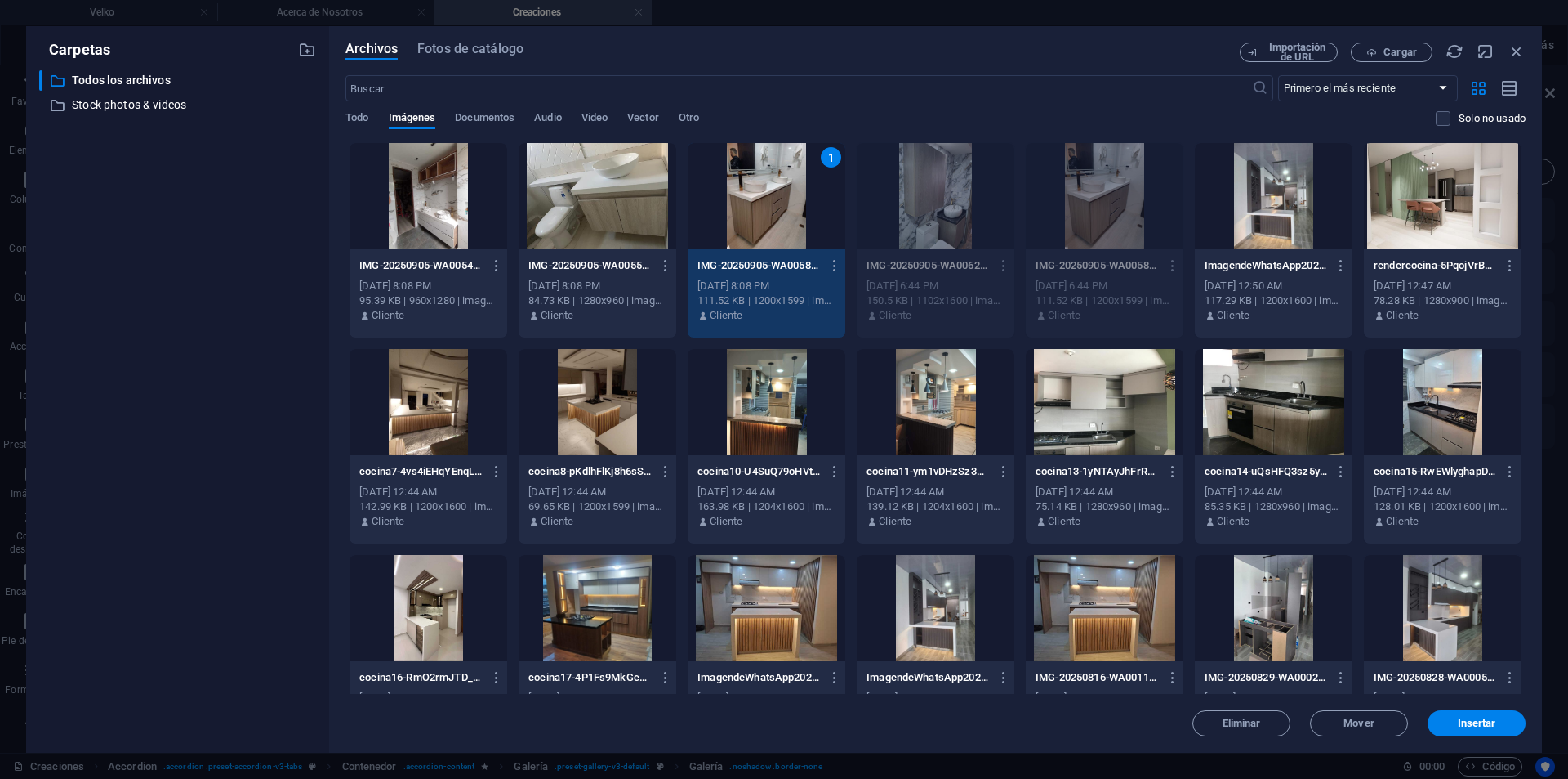
click at [593, 210] on div at bounding box center [597, 196] width 157 height 106
click at [470, 217] on div at bounding box center [428, 196] width 157 height 106
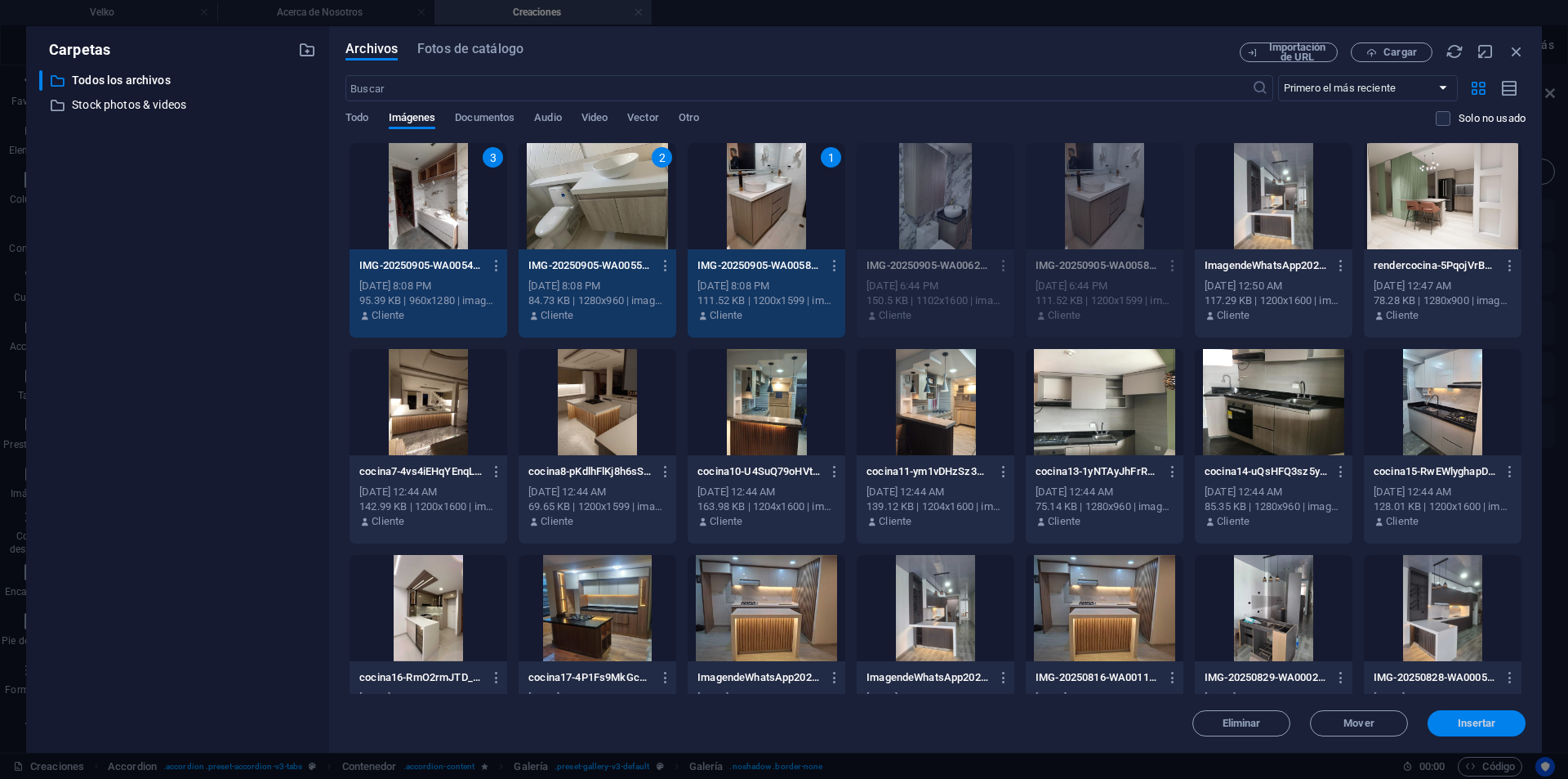
click at [1478, 716] on button "Insertar" at bounding box center [1477, 723] width 98 height 26
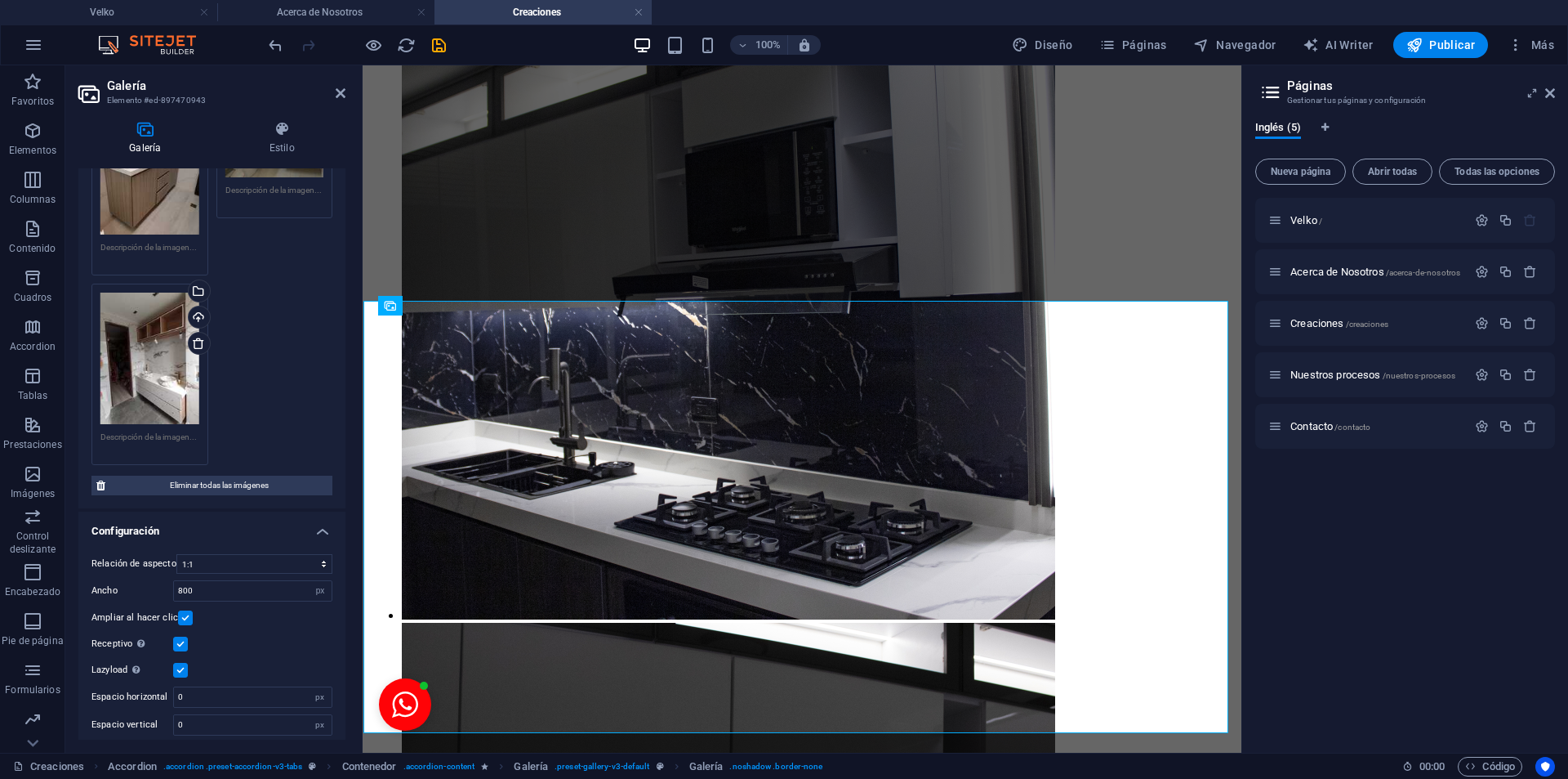
scroll to position [0, 0]
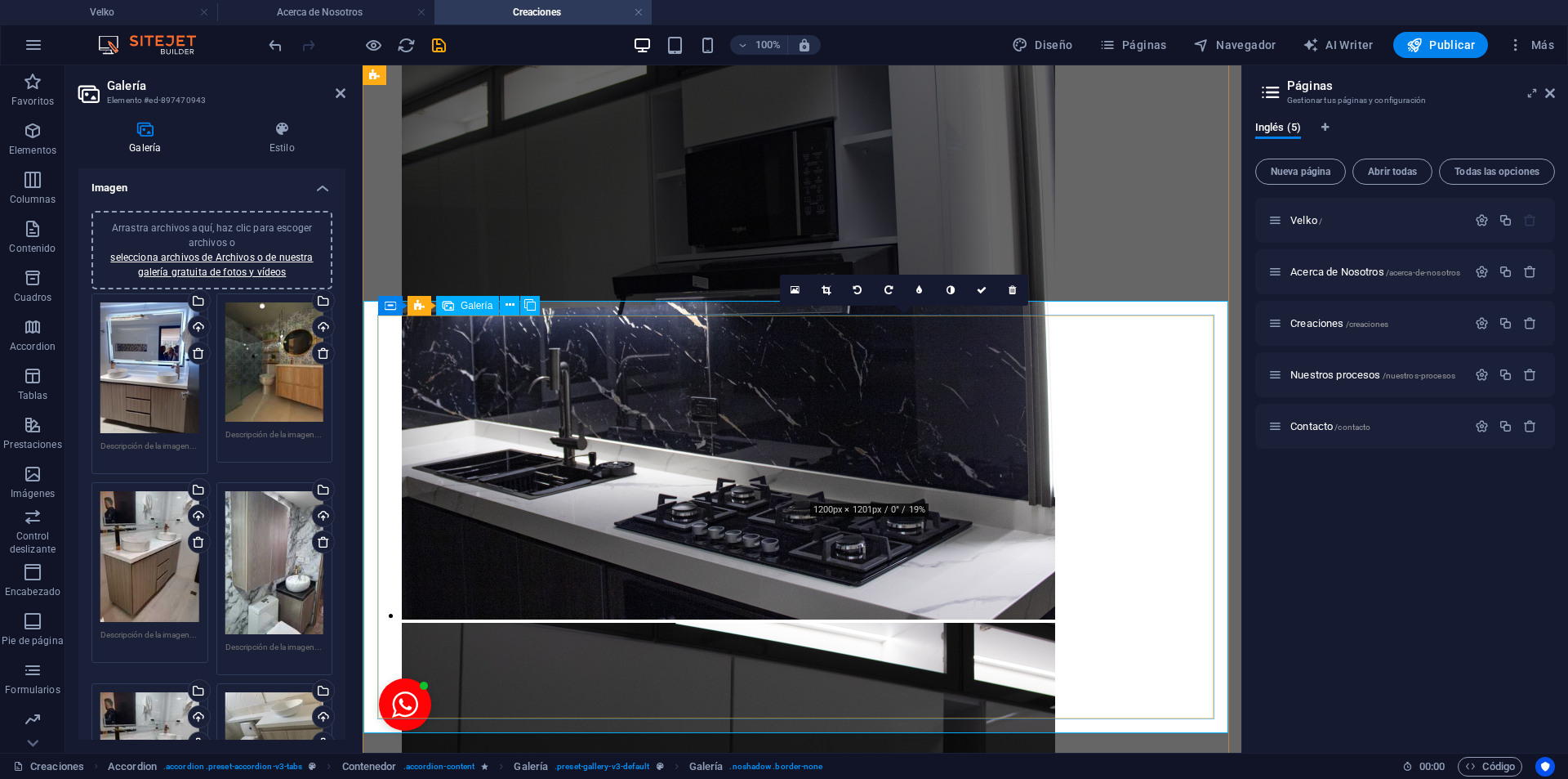
click at [200, 539] on icon at bounding box center [198, 541] width 13 height 13
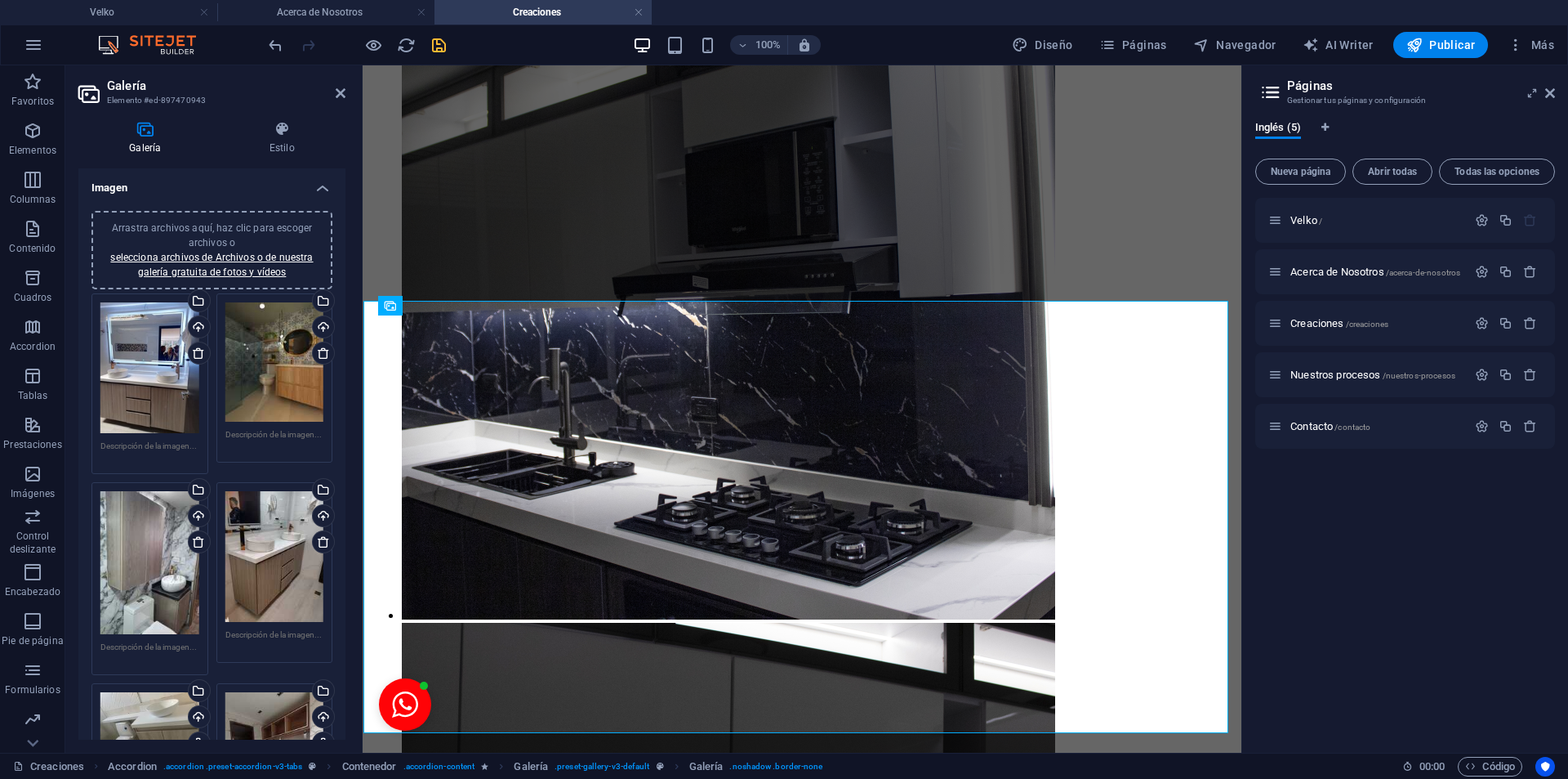
click at [447, 44] on icon "save" at bounding box center [439, 45] width 18 height 18
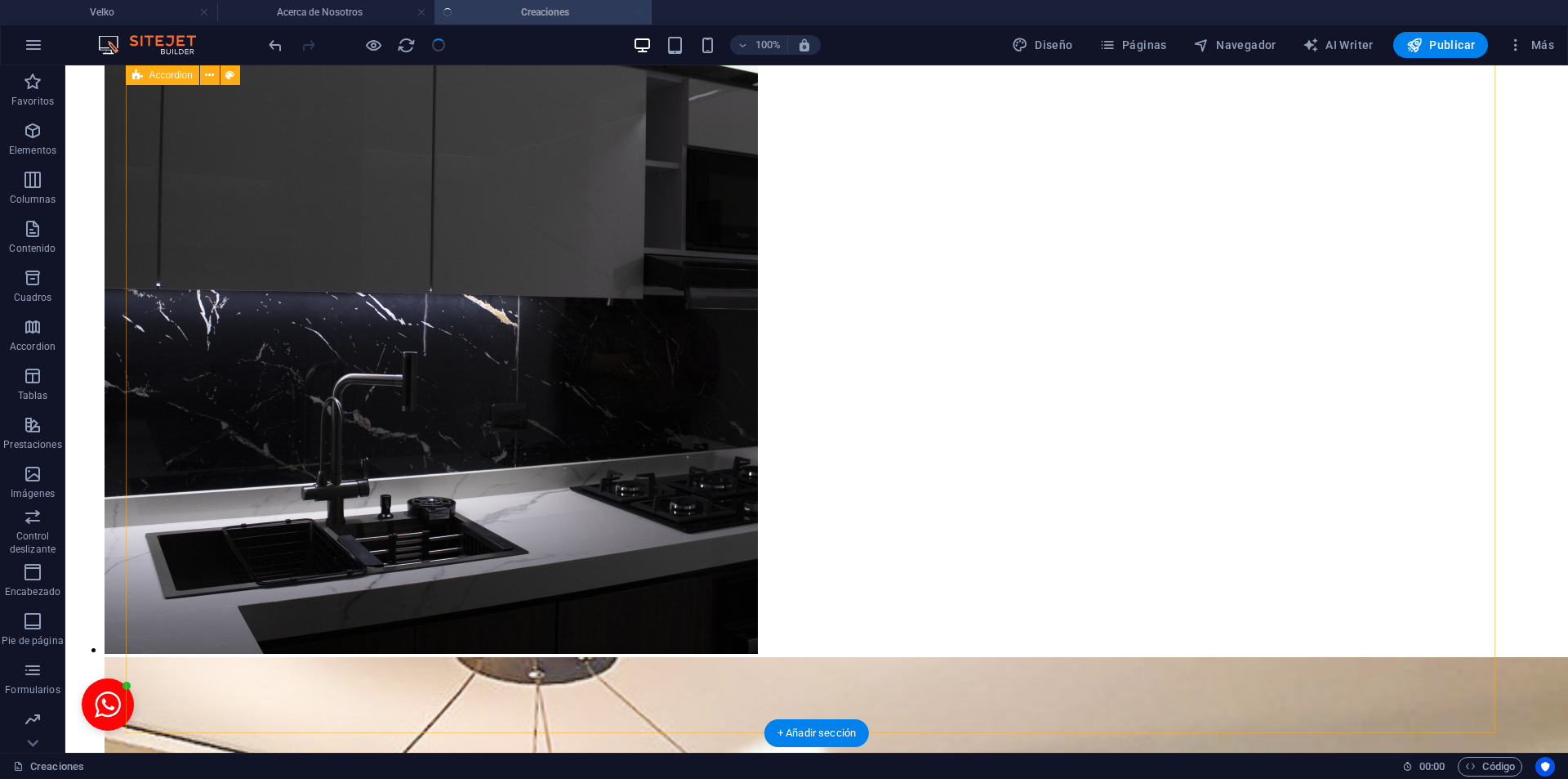
scroll to position [7407, 0]
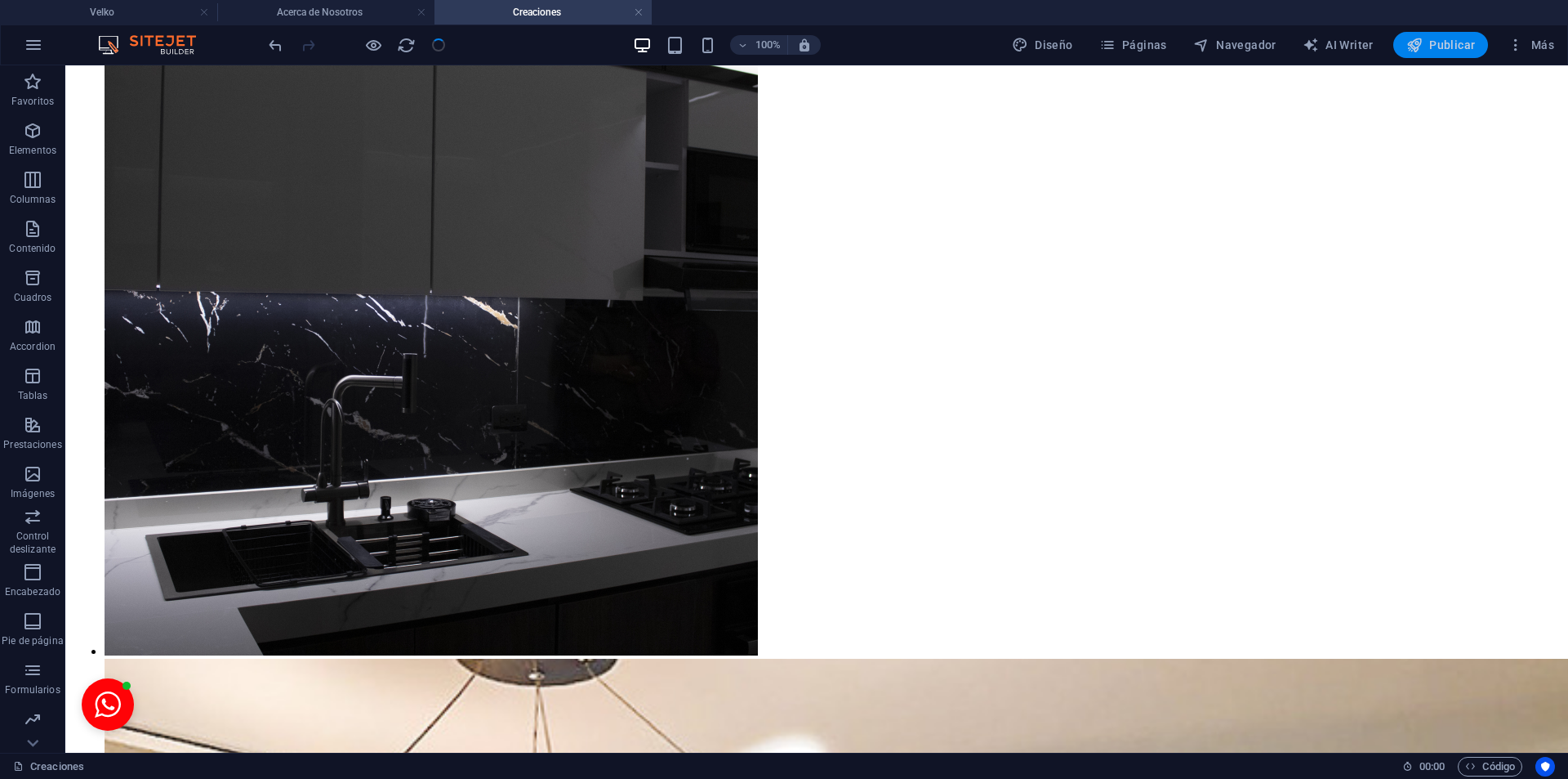
click at [1422, 43] on icon "button" at bounding box center [1414, 45] width 17 height 17
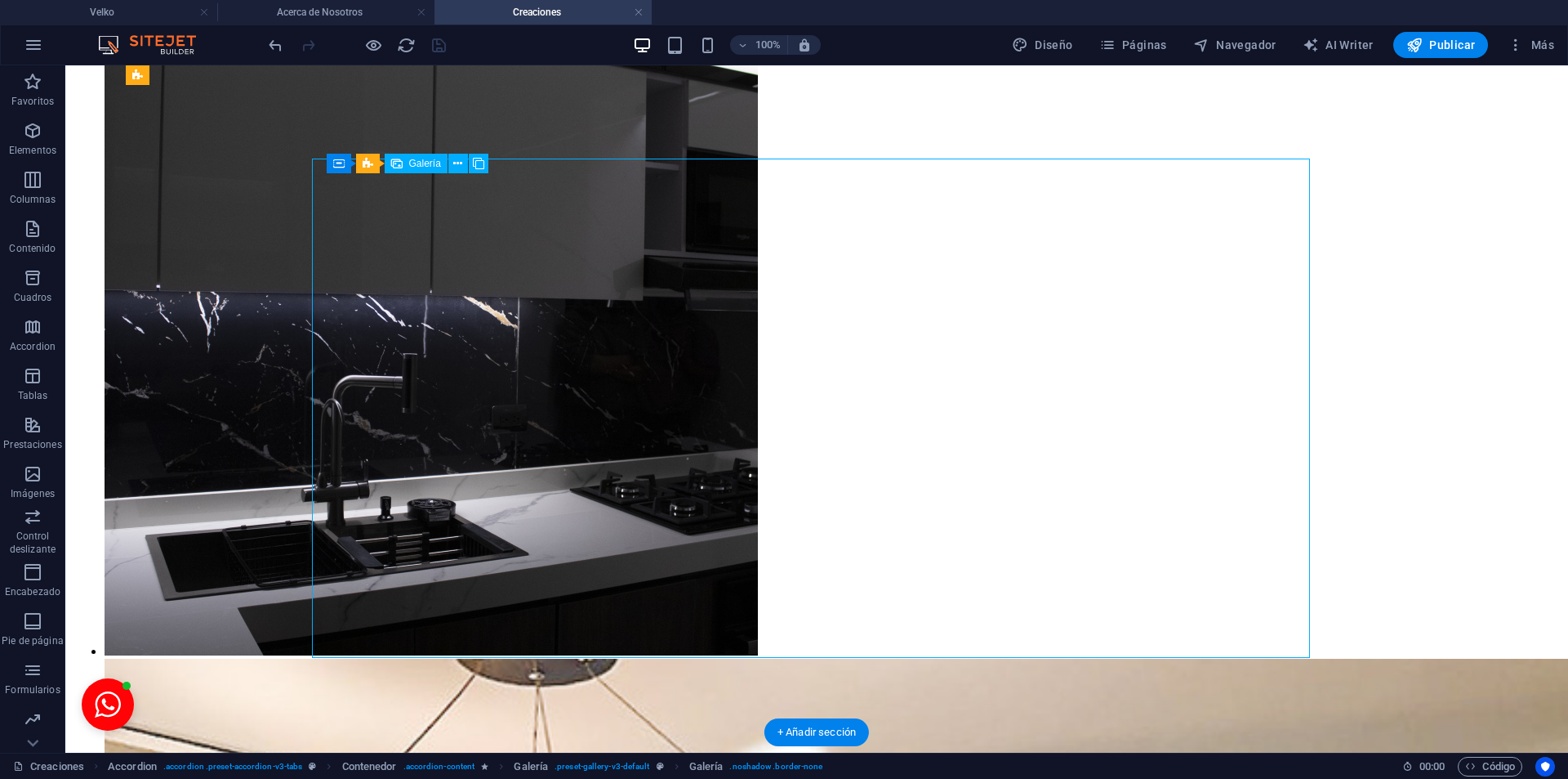
select select "4"
select select "px"
